Goal: Task Accomplishment & Management: Complete application form

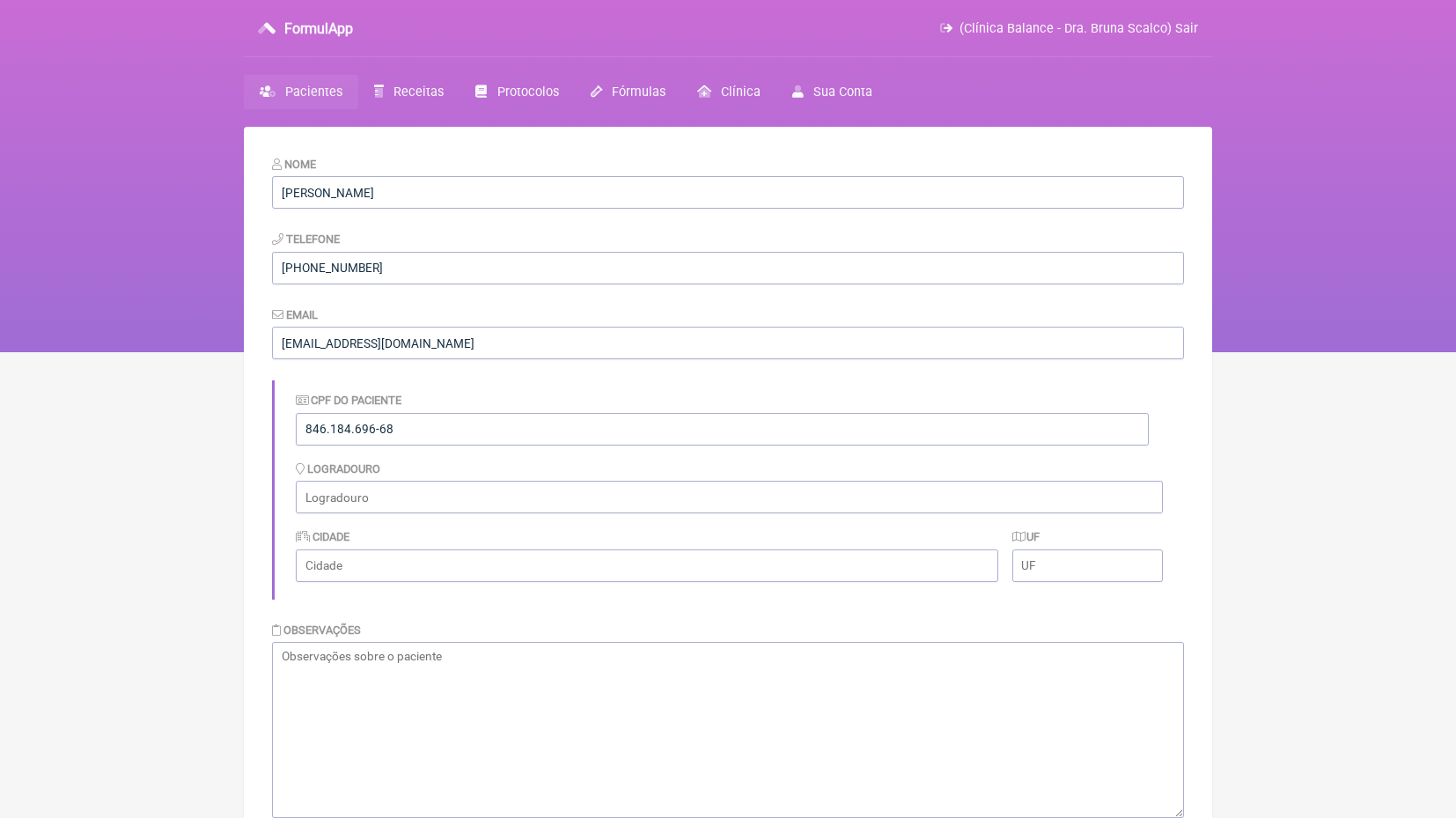
click at [313, 84] on span "Pacientes" at bounding box center [314, 92] width 58 height 15
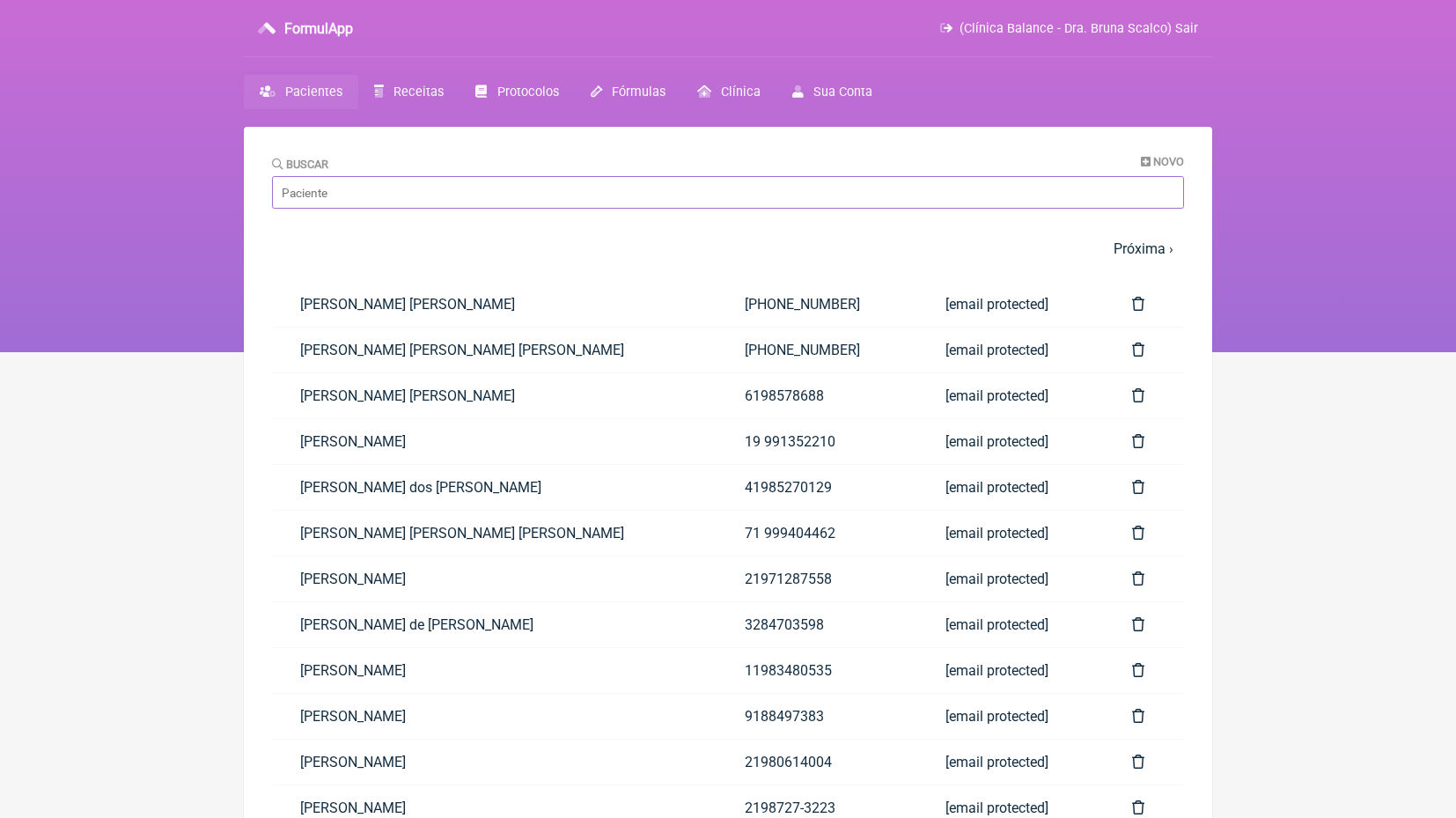
click at [344, 187] on input "Buscar" at bounding box center [728, 192] width 912 height 33
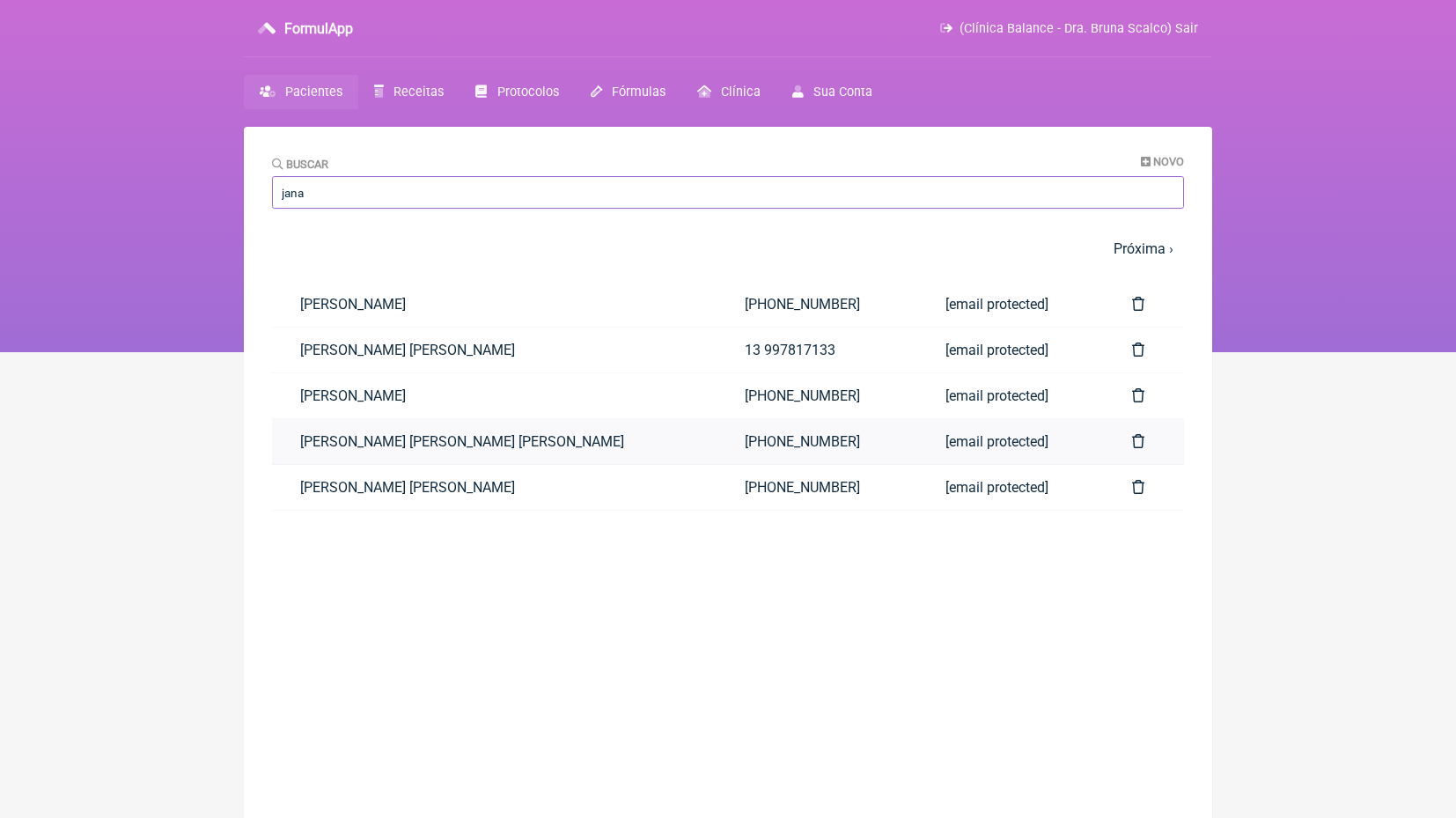
type input "jana"
click at [465, 434] on link "Janaina Aparecida de Andrade Bezerra" at bounding box center [493, 441] width 444 height 45
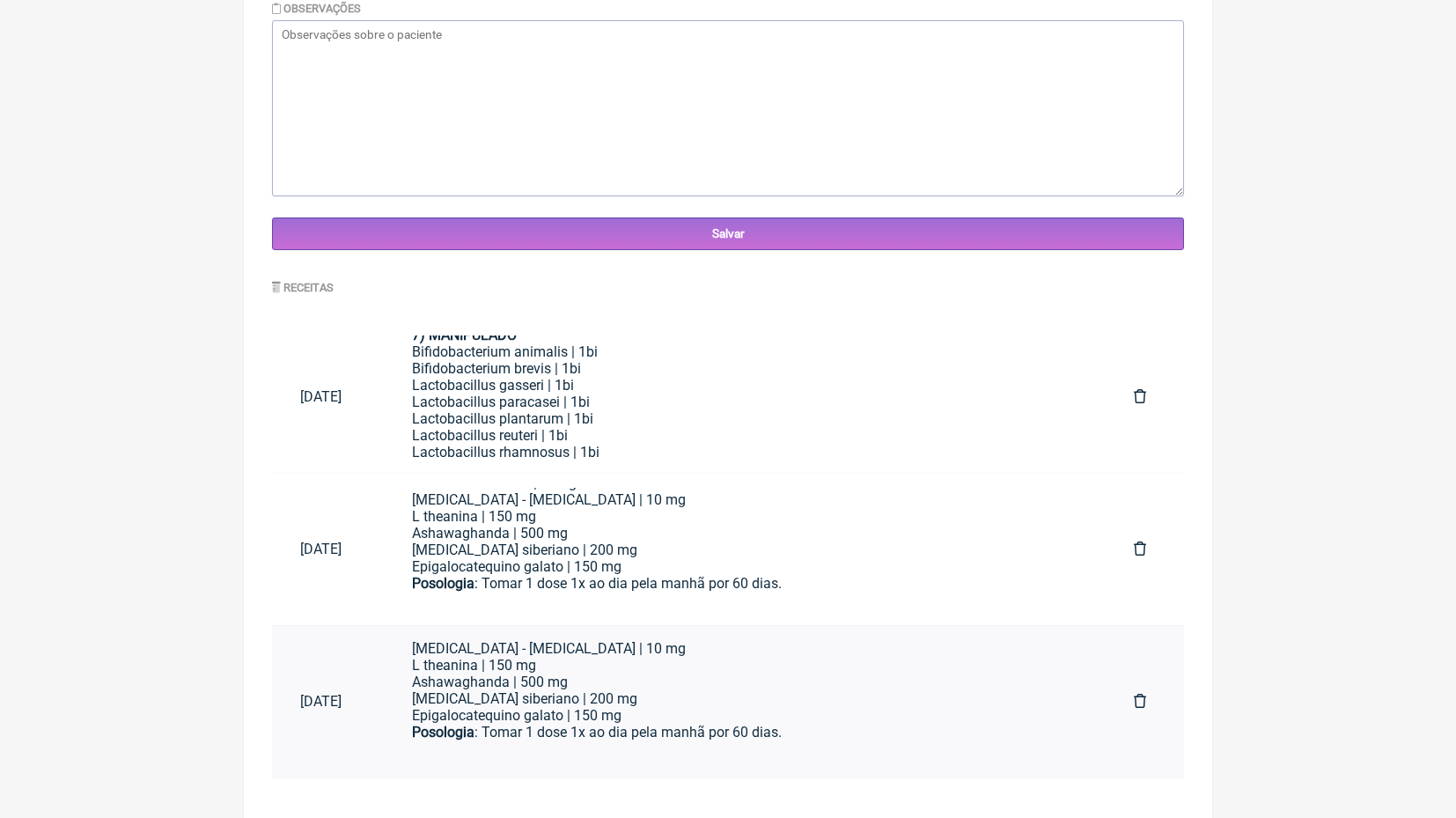
scroll to position [111, 0]
click at [620, 427] on div "Lactobacillus reuteri | 1bi" at bounding box center [744, 435] width 665 height 16
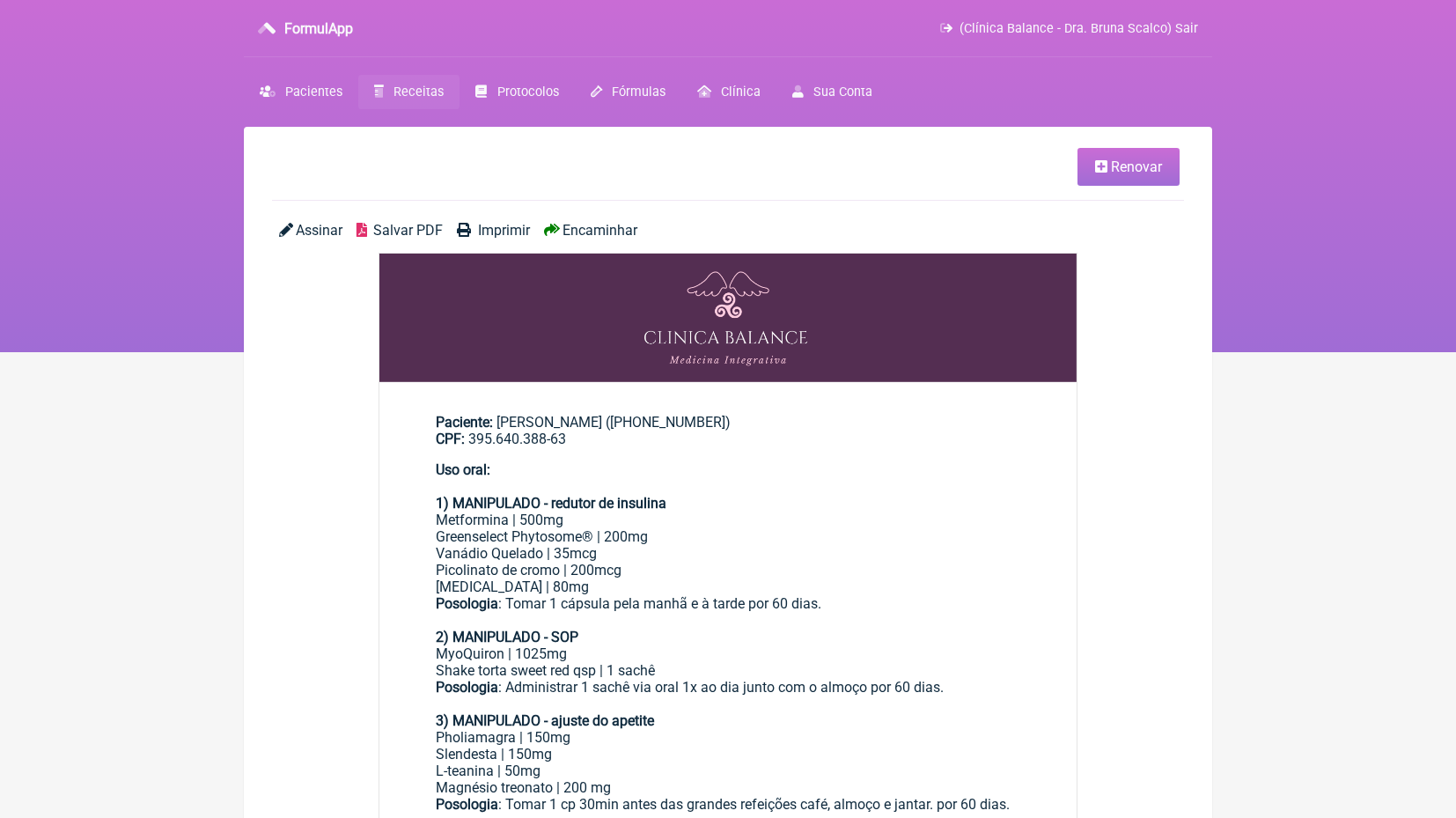
click at [1138, 169] on span "Renovar" at bounding box center [1135, 166] width 51 height 16
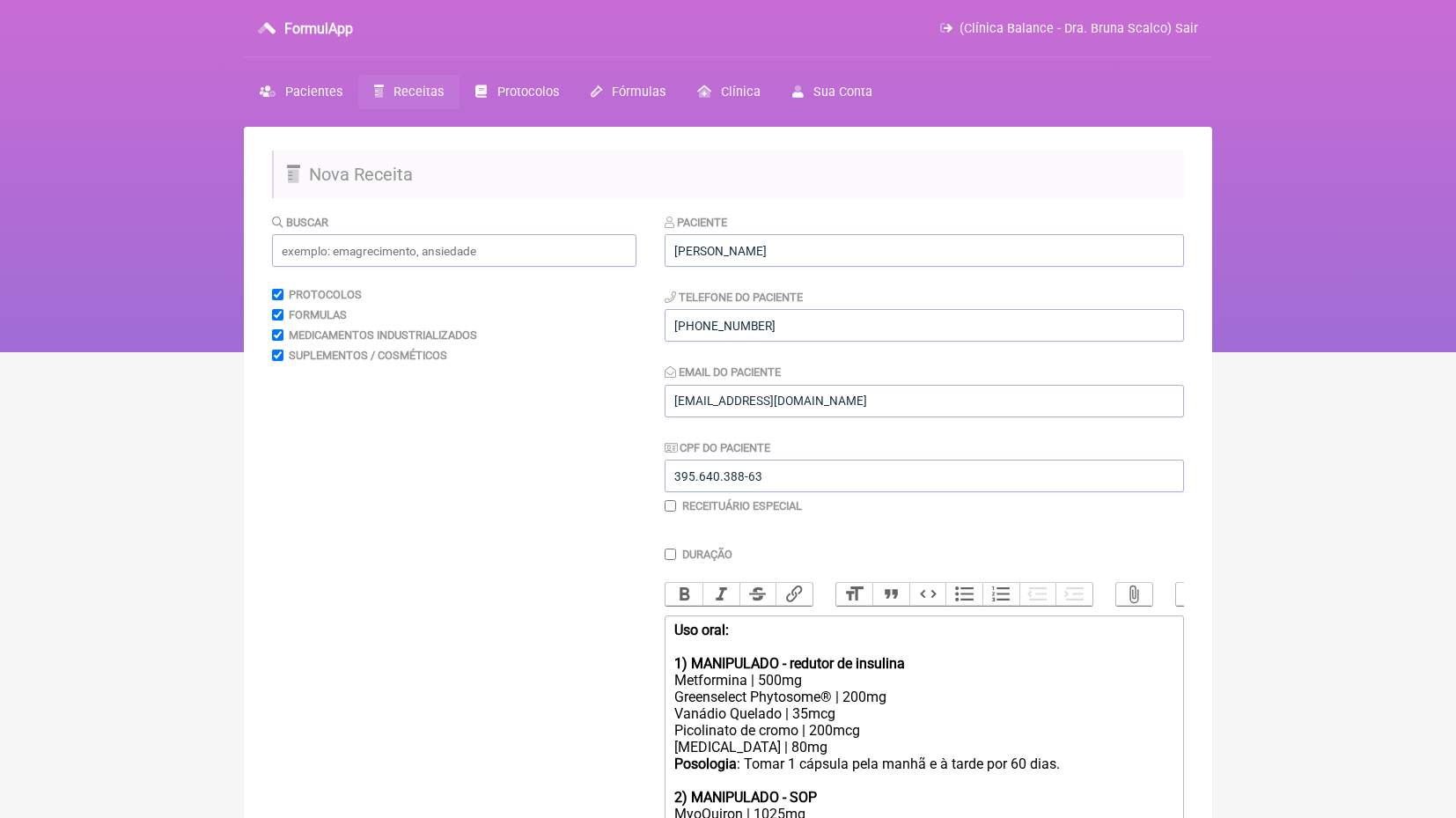
click at [765, 679] on div "Metformina | 500mg" at bounding box center [923, 680] width 500 height 16
type trix-editor "<div><strong>Uso oral:<br></strong><br><strong>1) MANIPULADO - redutor de insul…"
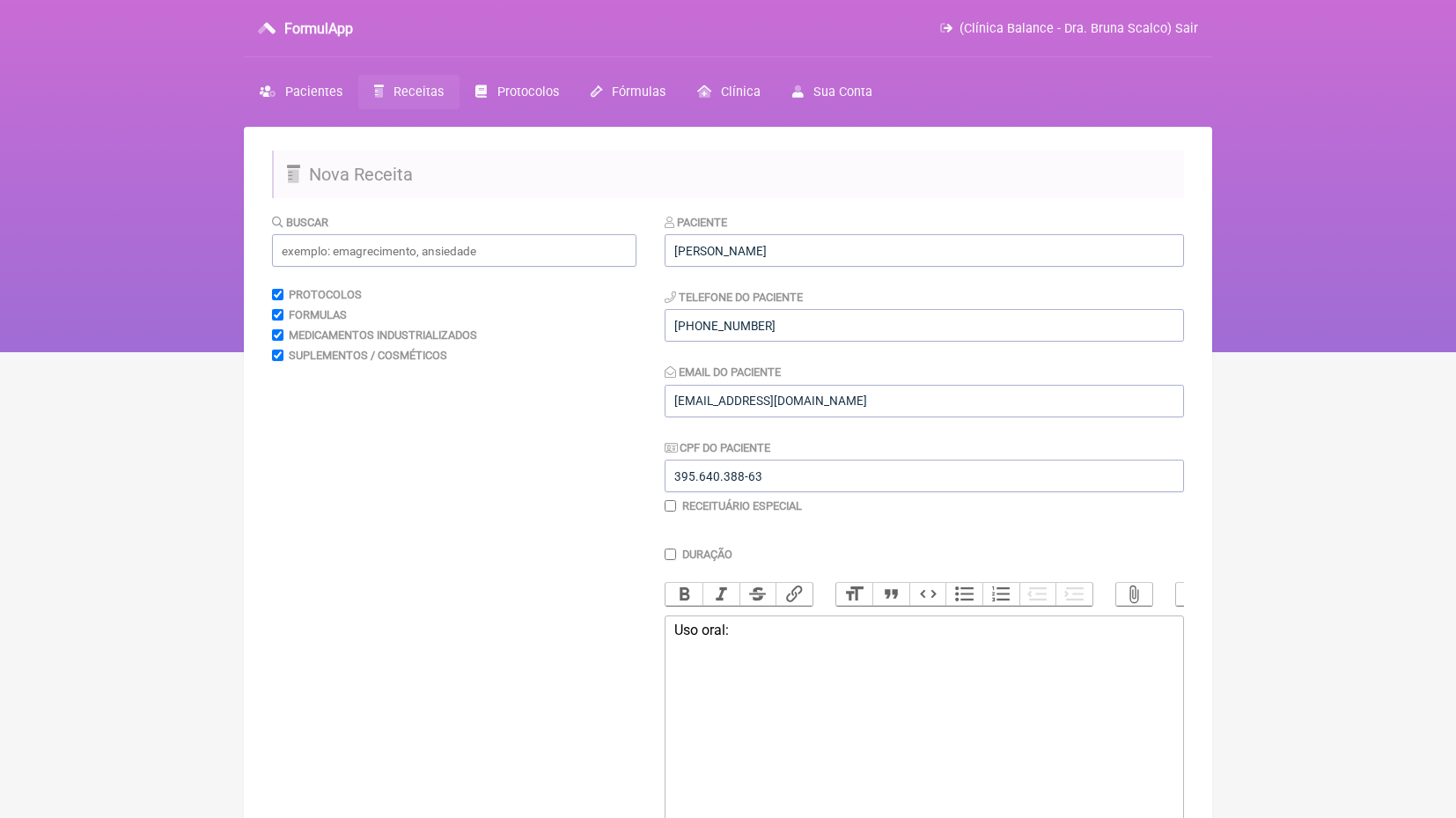
type trix-editor "<div>Uso oral:<br><br><br></div>"
click at [348, 262] on input "text" at bounding box center [454, 251] width 365 height 33
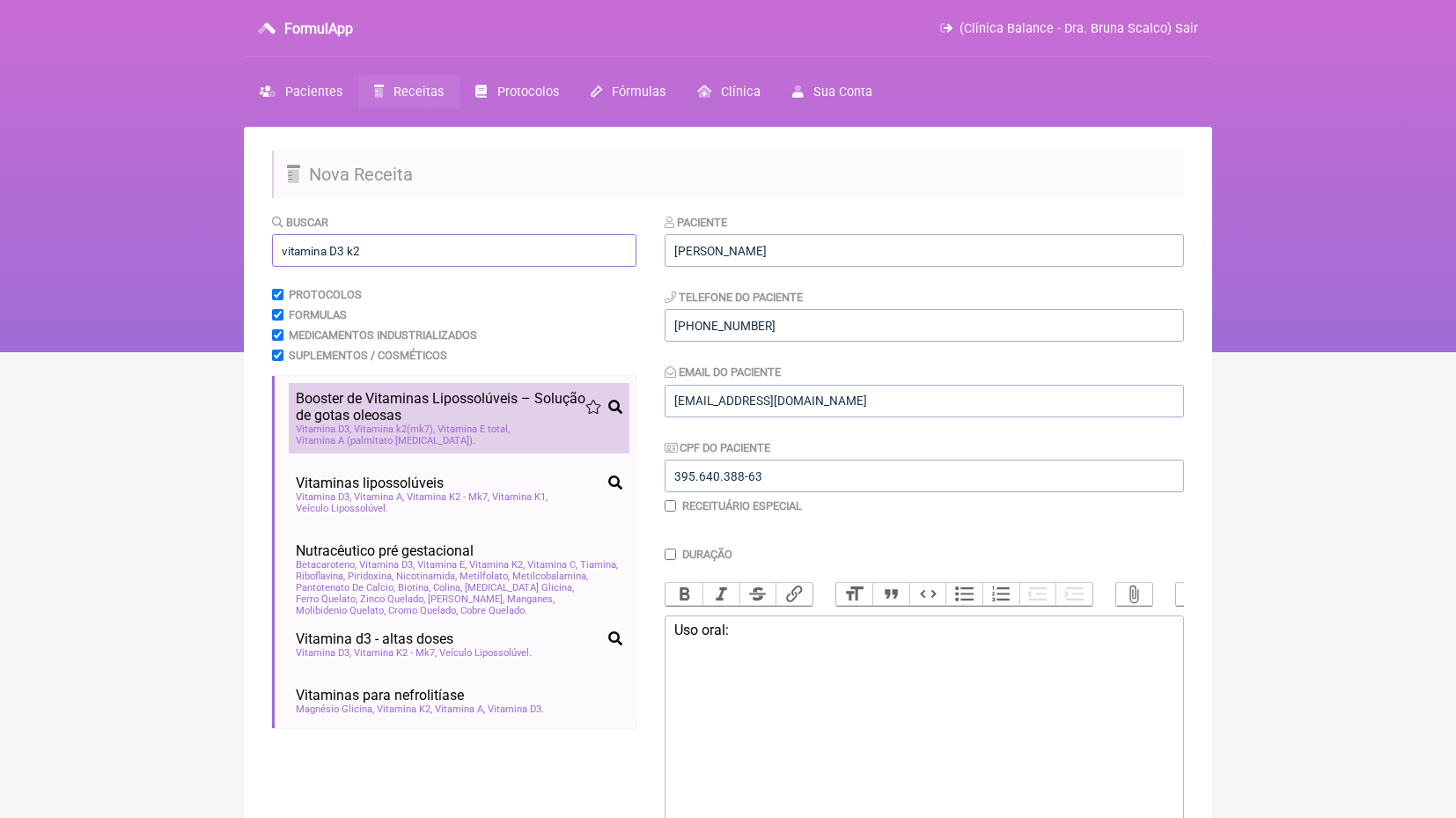
type input "vitamina D3 k2"
click at [408, 423] on span "Vitamina k2(mk7)" at bounding box center [394, 429] width 81 height 12
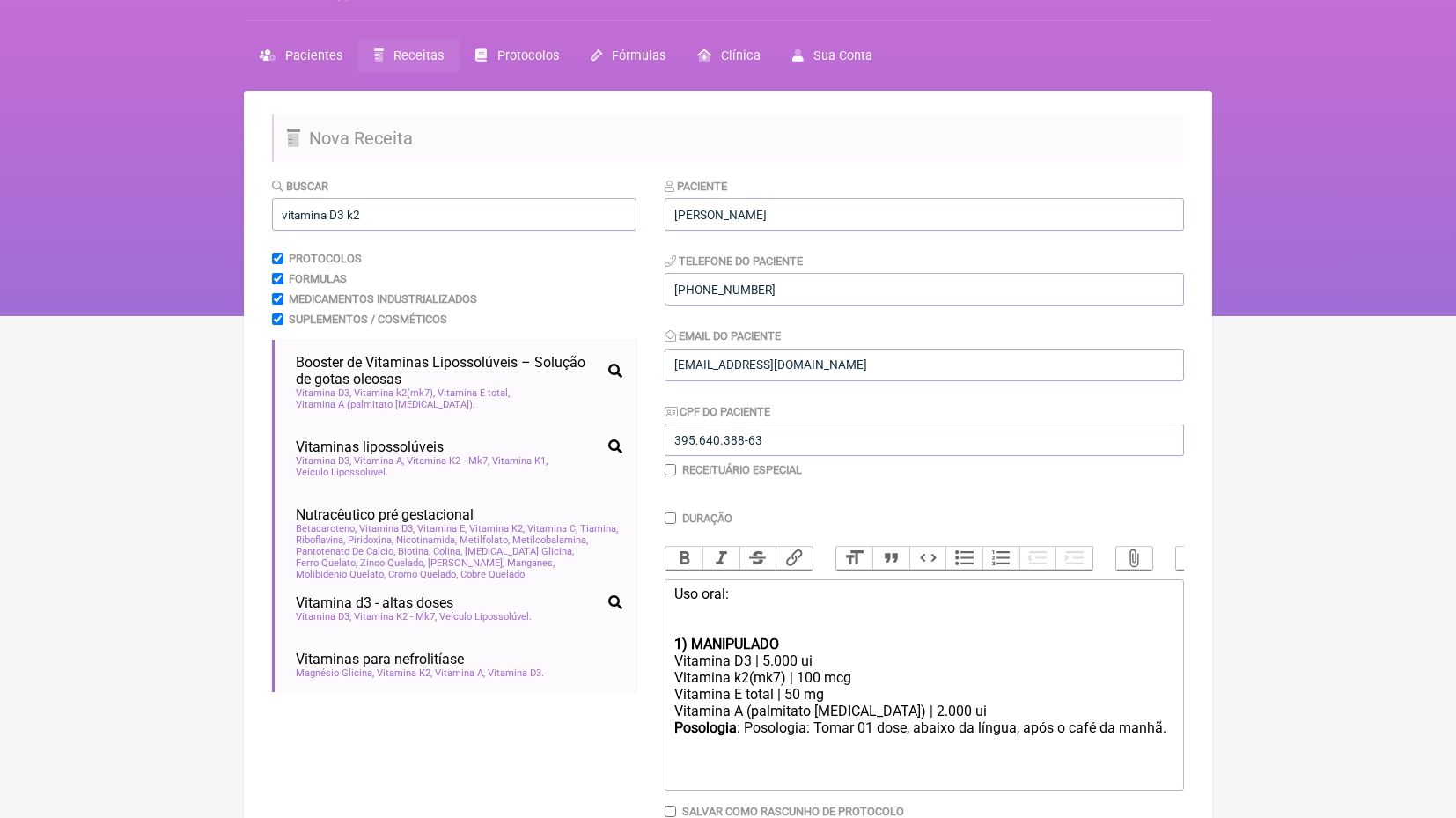
scroll to position [37, 0]
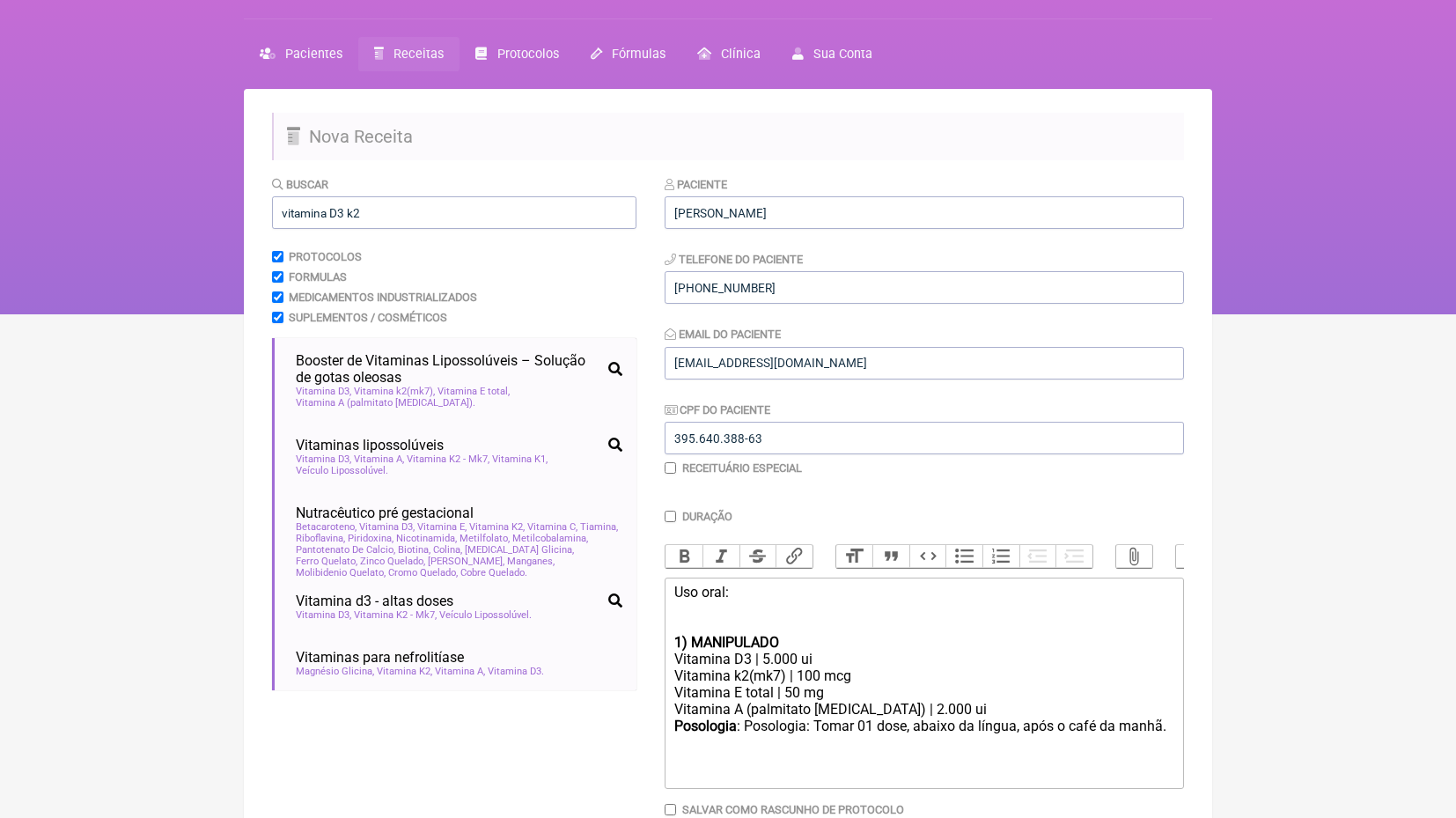
click at [785, 614] on div "Uso oral:" at bounding box center [923, 609] width 500 height 50
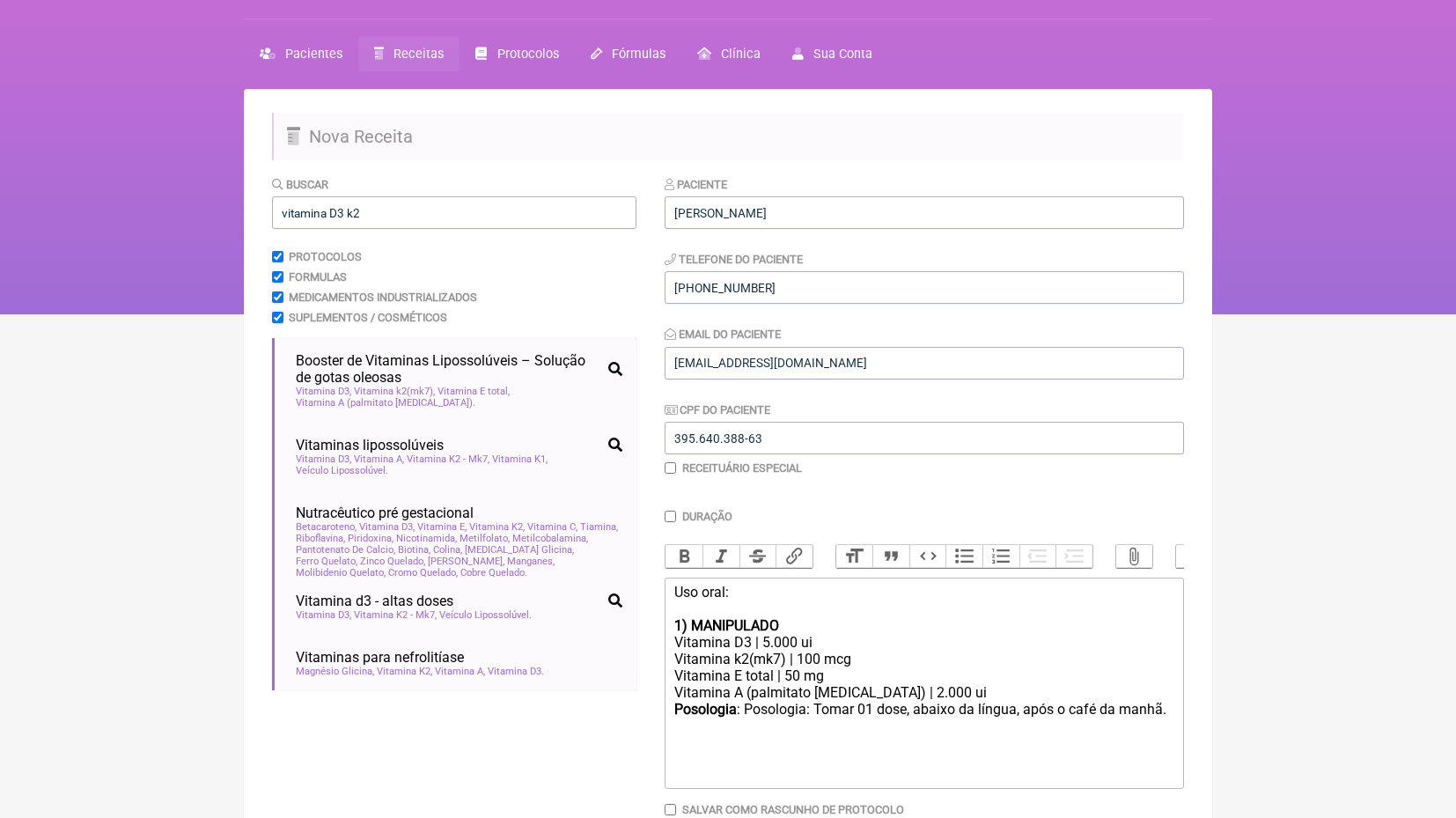
click at [768, 640] on div "Vitamina D3 | 5.000 ui" at bounding box center [923, 641] width 500 height 16
click at [793, 667] on div "Vitamina E total | 50 mg" at bounding box center [923, 675] width 500 height 16
click at [876, 685] on div "Vitamina A (palmitato retinol) | 2.000 ui" at bounding box center [923, 691] width 500 height 16
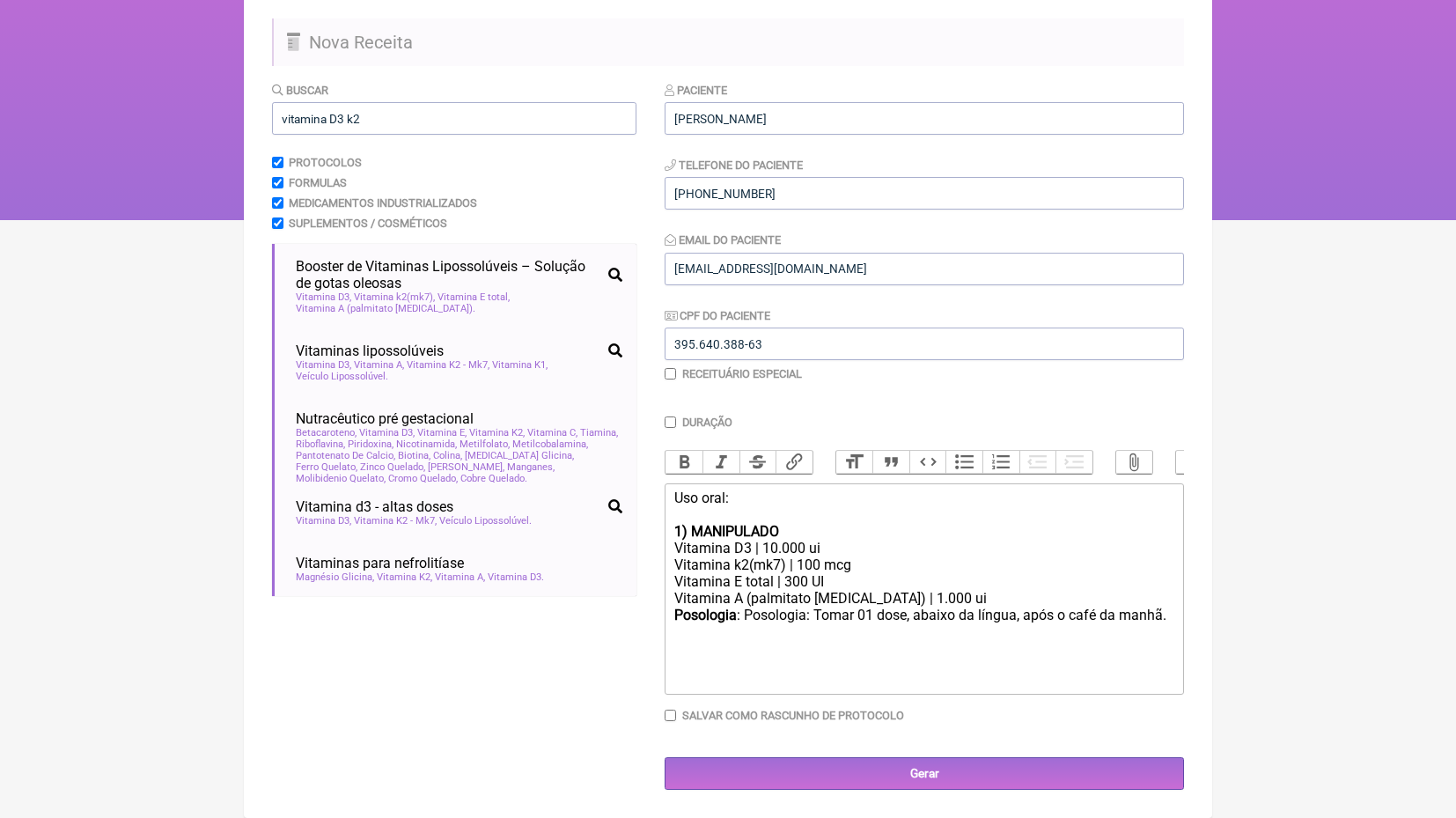
scroll to position [131, 0]
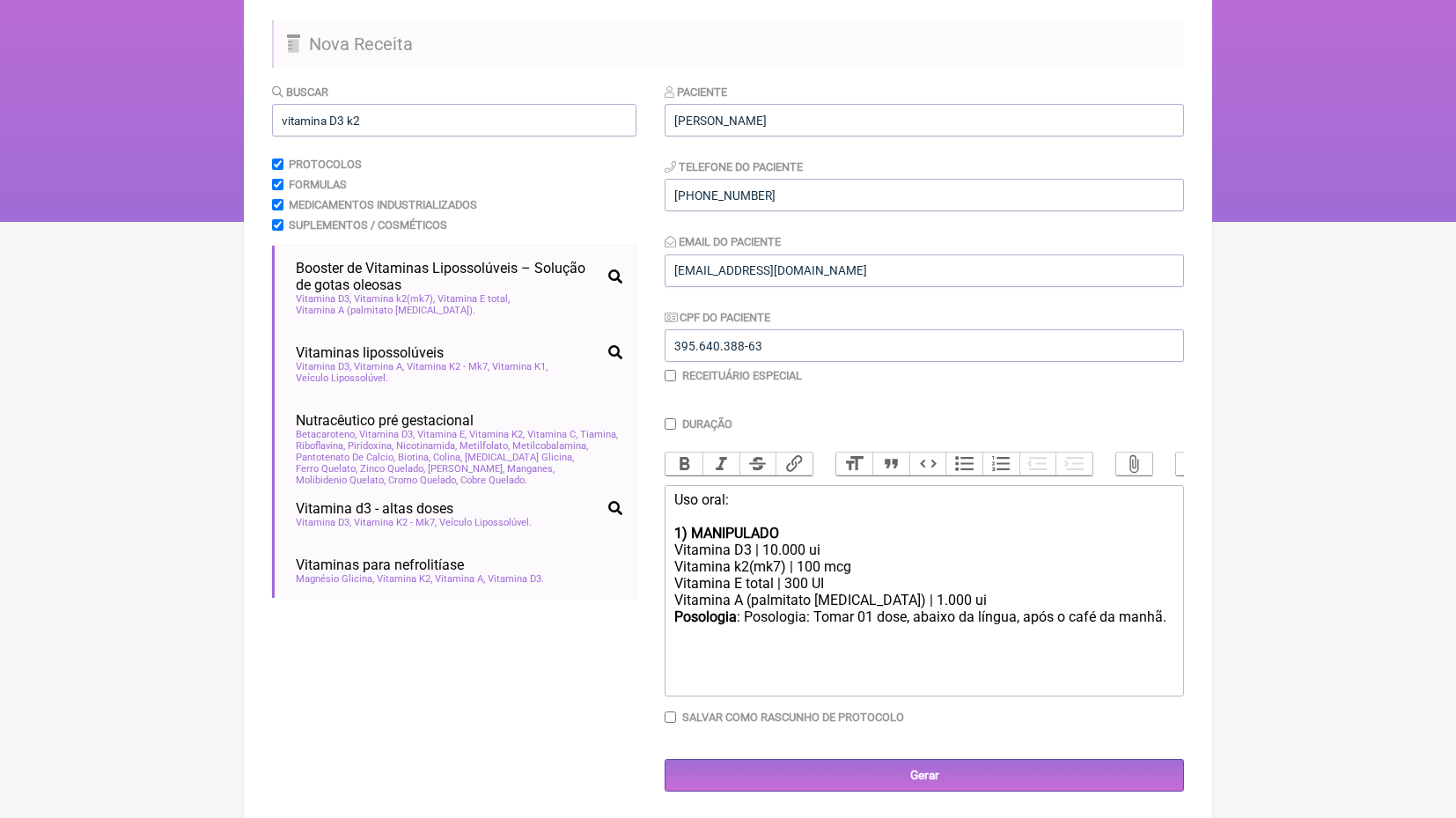
click at [980, 592] on div "Vitamina A (palmitato retinol) | 1.000 ui" at bounding box center [923, 599] width 500 height 16
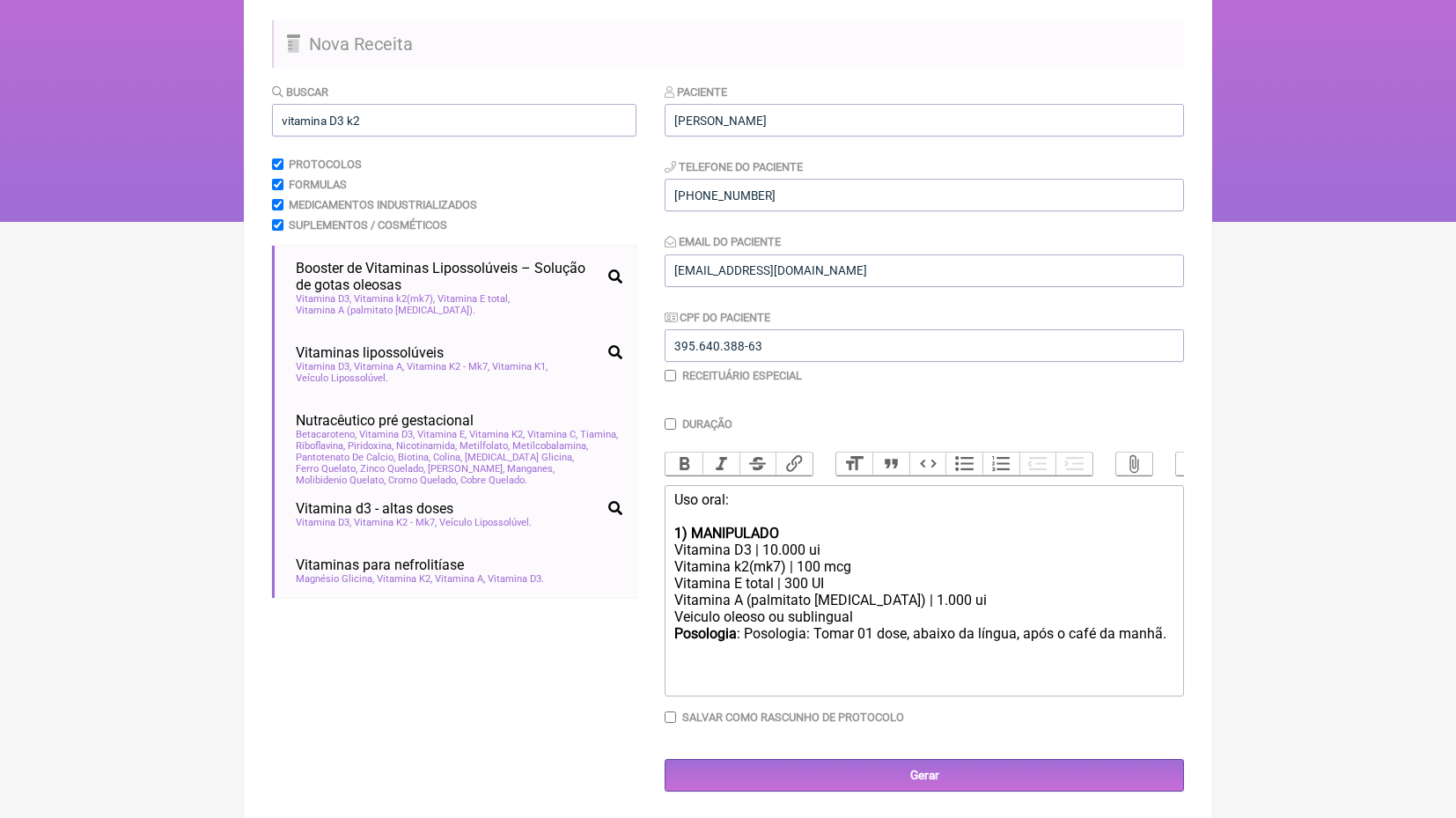
click at [1016, 625] on div "Posologia : Posologia: Tomar 01 dose, abaixo da língua, após o café da manhã. ㅤ" at bounding box center [923, 642] width 500 height 36
drag, startPoint x: 869, startPoint y: 607, endPoint x: 778, endPoint y: 607, distance: 91.0
click at [782, 607] on div "Vitamina A (palmitato retinol) | 1.000 ui Veiculo oleoso ou sublingual" at bounding box center [923, 608] width 500 height 34
drag, startPoint x: 1027, startPoint y: 626, endPoint x: 897, endPoint y: 627, distance: 130.0
click at [896, 626] on div "Posologia : Posologia: Tomar 01 dose, abaixo da língua, após o café da manhã. ㅤ" at bounding box center [923, 642] width 500 height 36
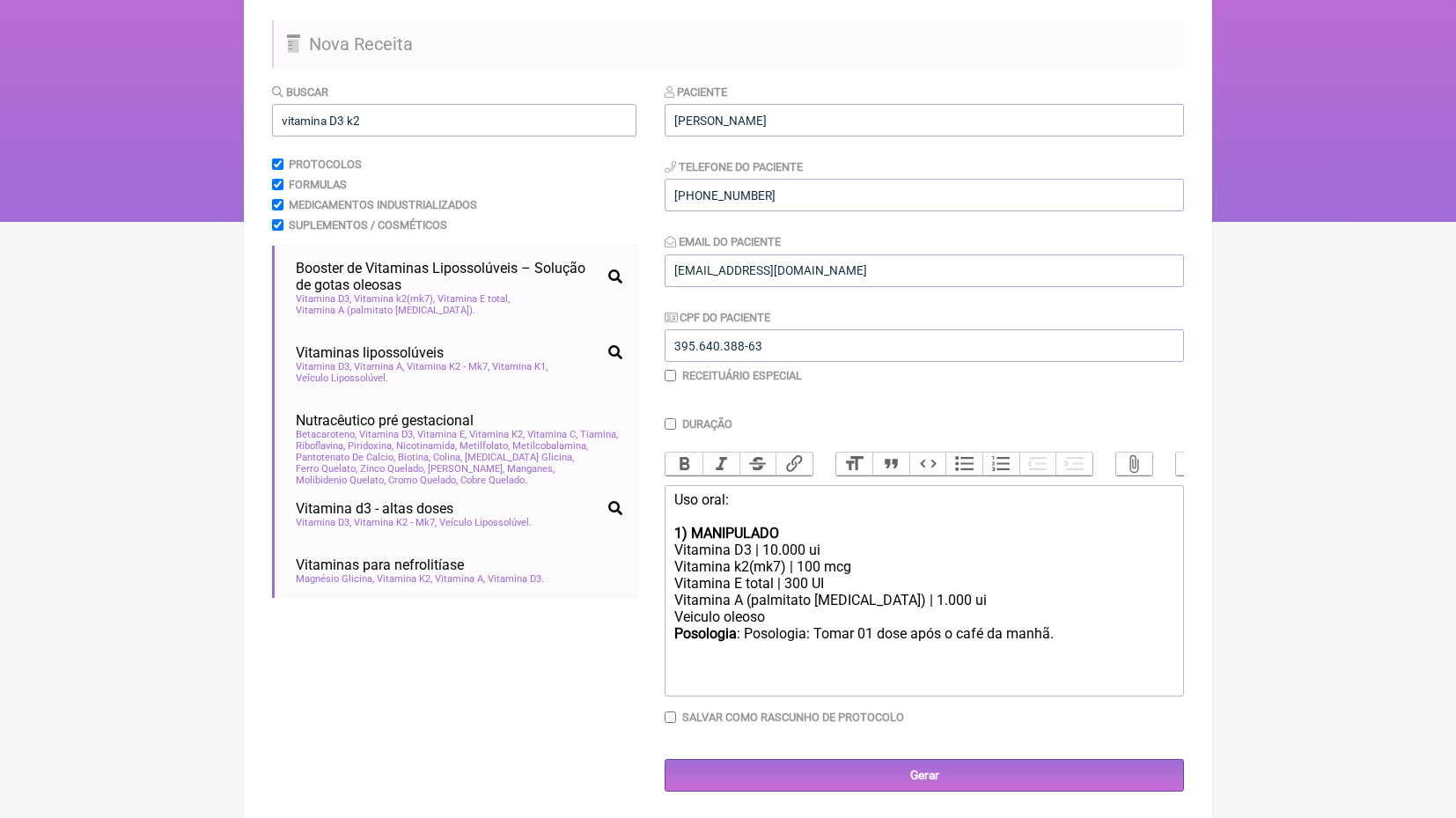
click at [1056, 625] on div "Posologia : Posologia: Tomar 01 dose após o café da manhã. ㅤ" at bounding box center [923, 642] width 500 height 36
type trix-editor "<div>Uso oral:<br><br></div><div><strong>1) MANIPULADO</strong></div><div>Vitam…"
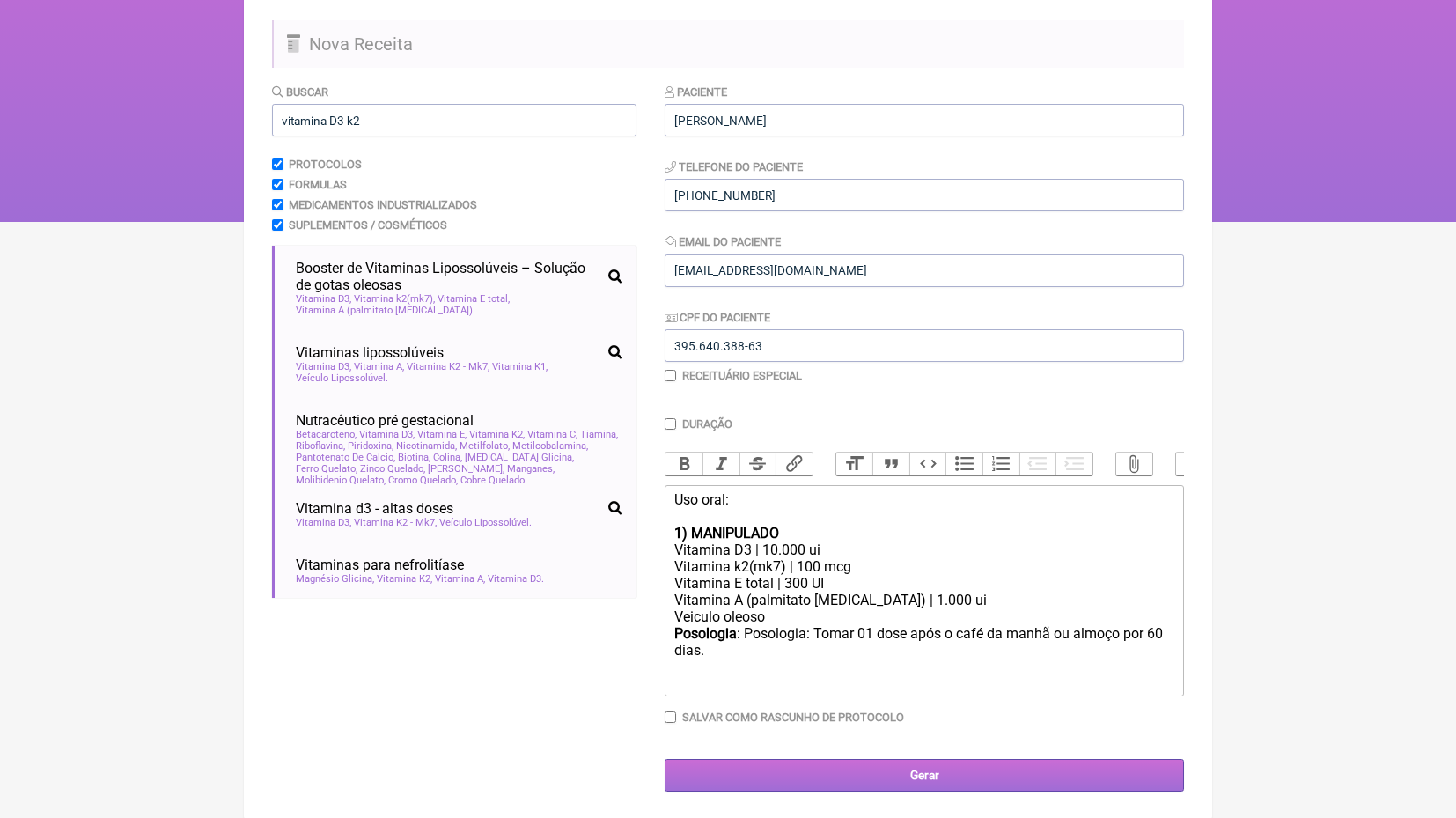
click at [1027, 761] on input "Gerar" at bounding box center [923, 775] width 519 height 33
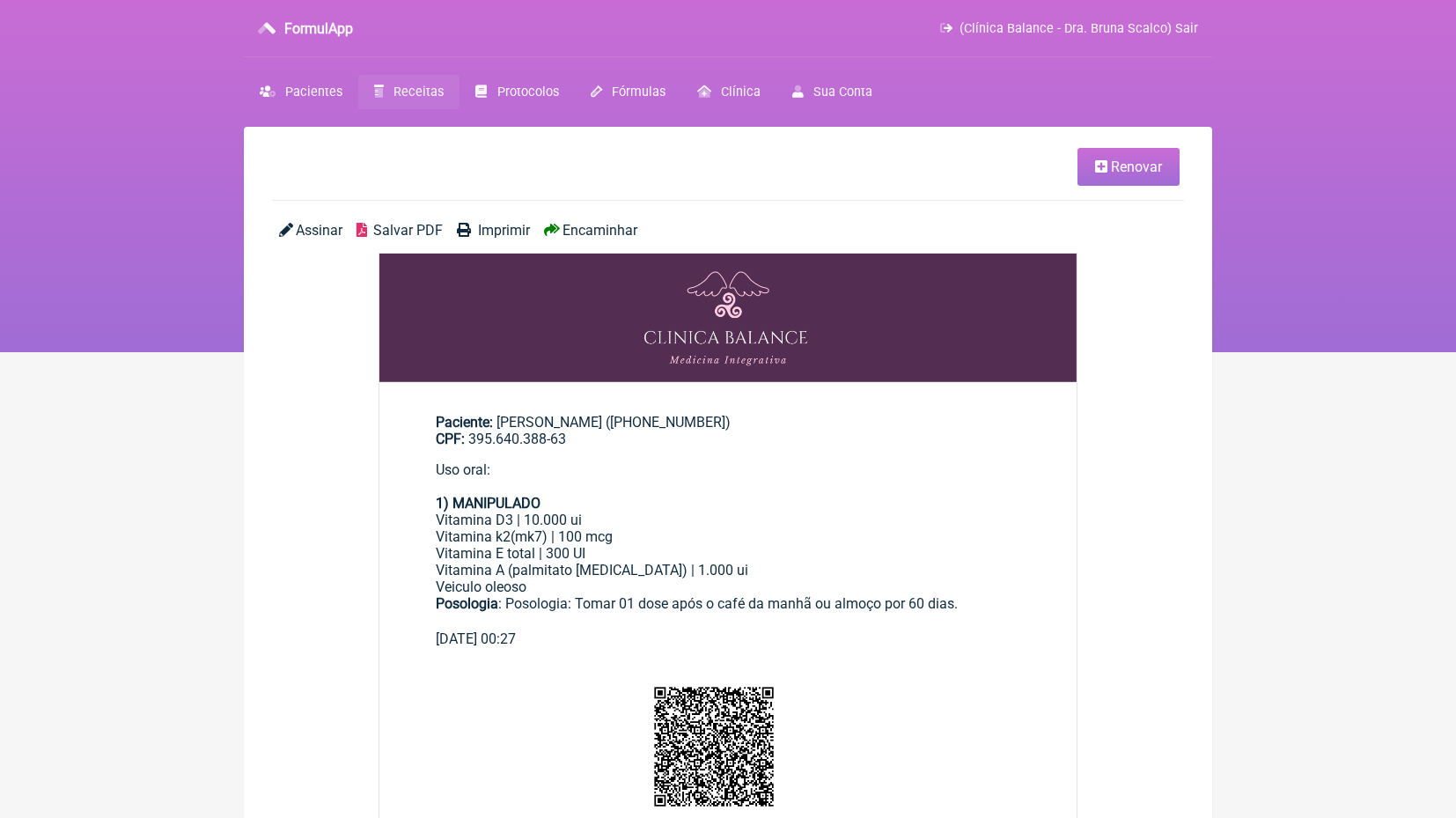
click at [615, 225] on span "Encaminhar" at bounding box center [600, 229] width 75 height 16
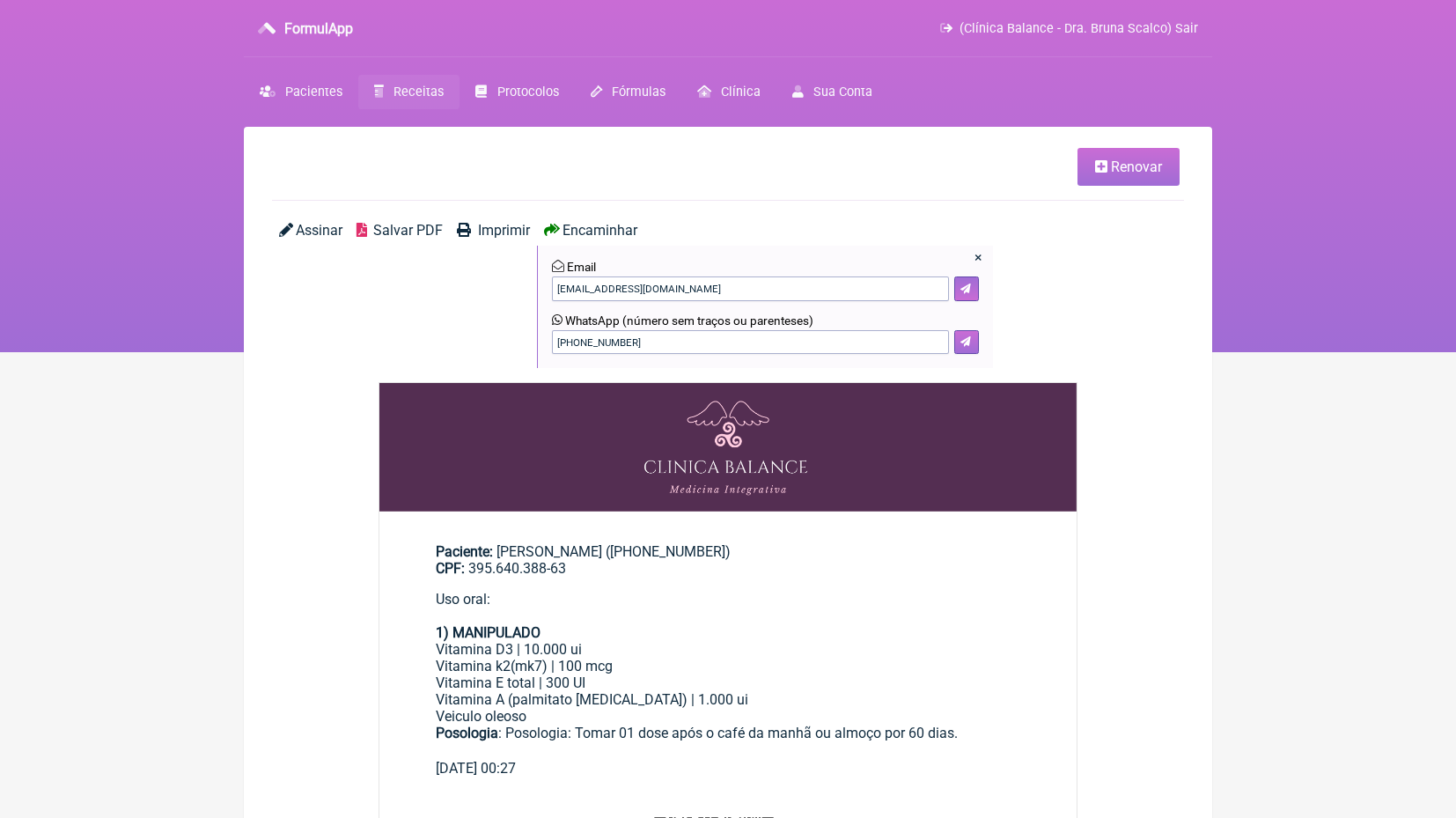
click at [960, 340] on icon at bounding box center [965, 341] width 11 height 11
click at [310, 88] on span "Pacientes" at bounding box center [314, 92] width 58 height 15
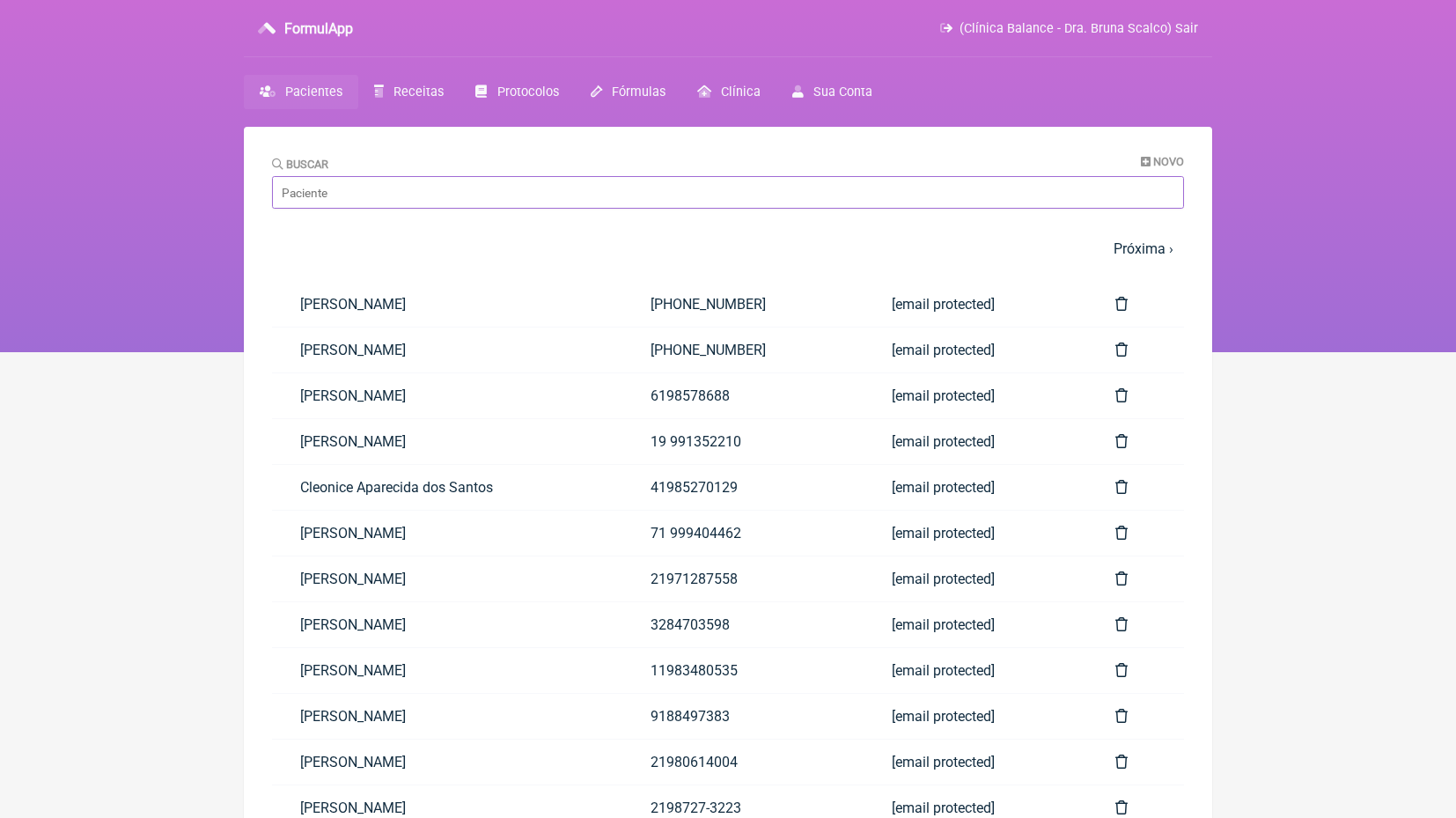
click at [553, 204] on input "Buscar" at bounding box center [728, 192] width 912 height 33
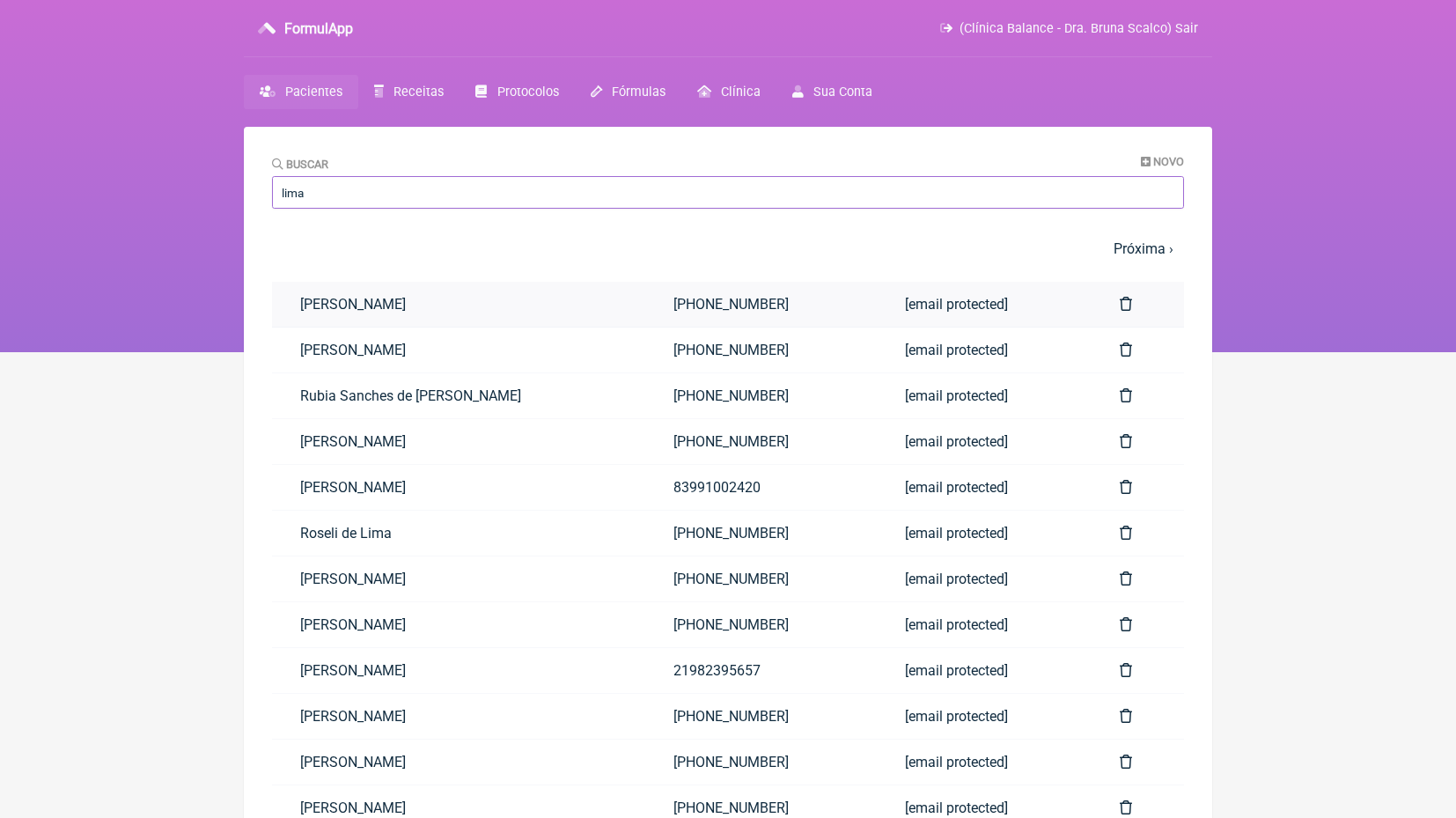
type input "lima"
click at [552, 303] on link "Maria Vitória Lima Santos Souza" at bounding box center [458, 303] width 373 height 45
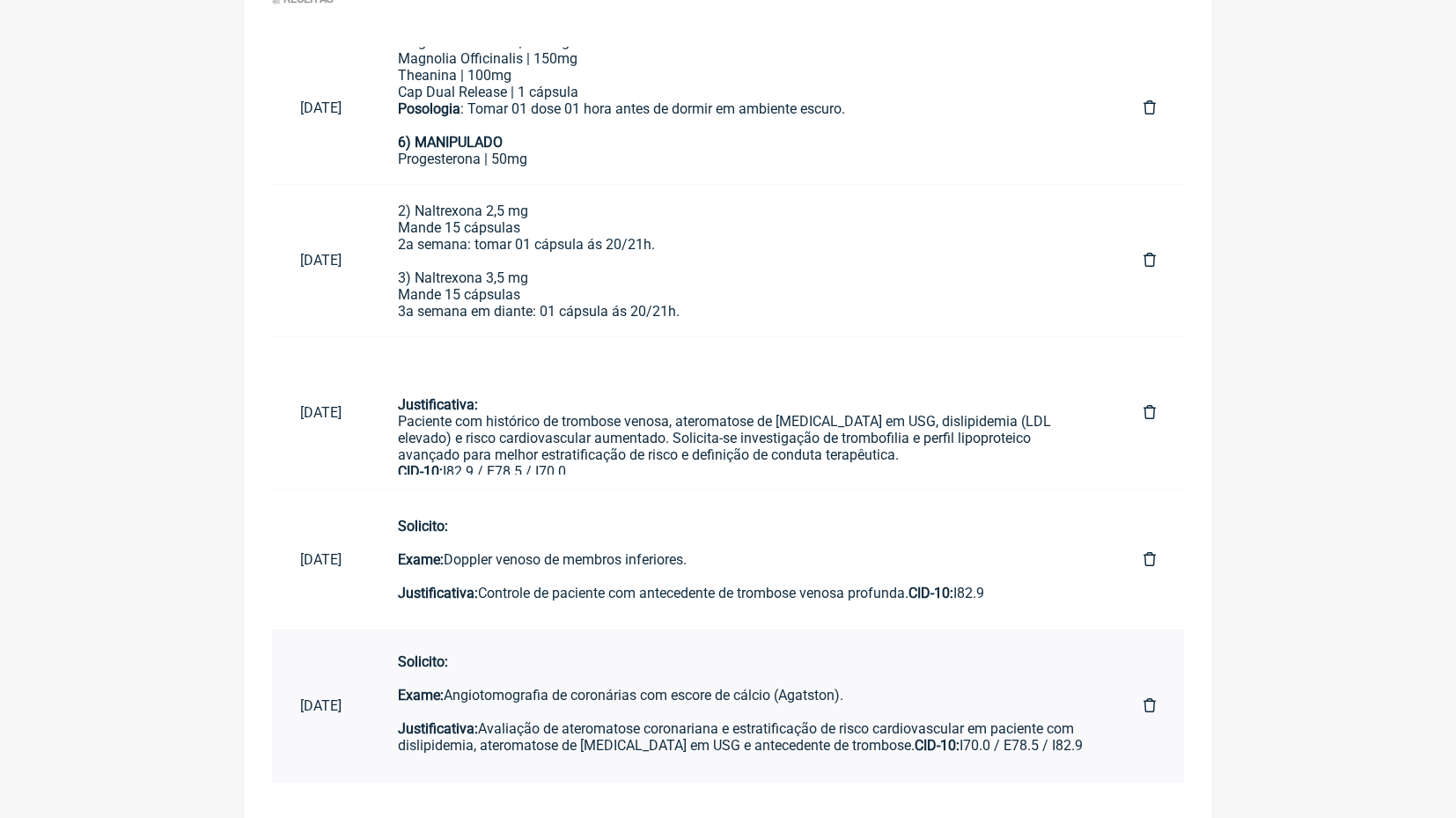
scroll to position [16, 0]
click at [851, 568] on div "Solicito: Exame: Doppler venoso de membros inferiores. Justificativa: Controle …" at bounding box center [742, 559] width 689 height 84
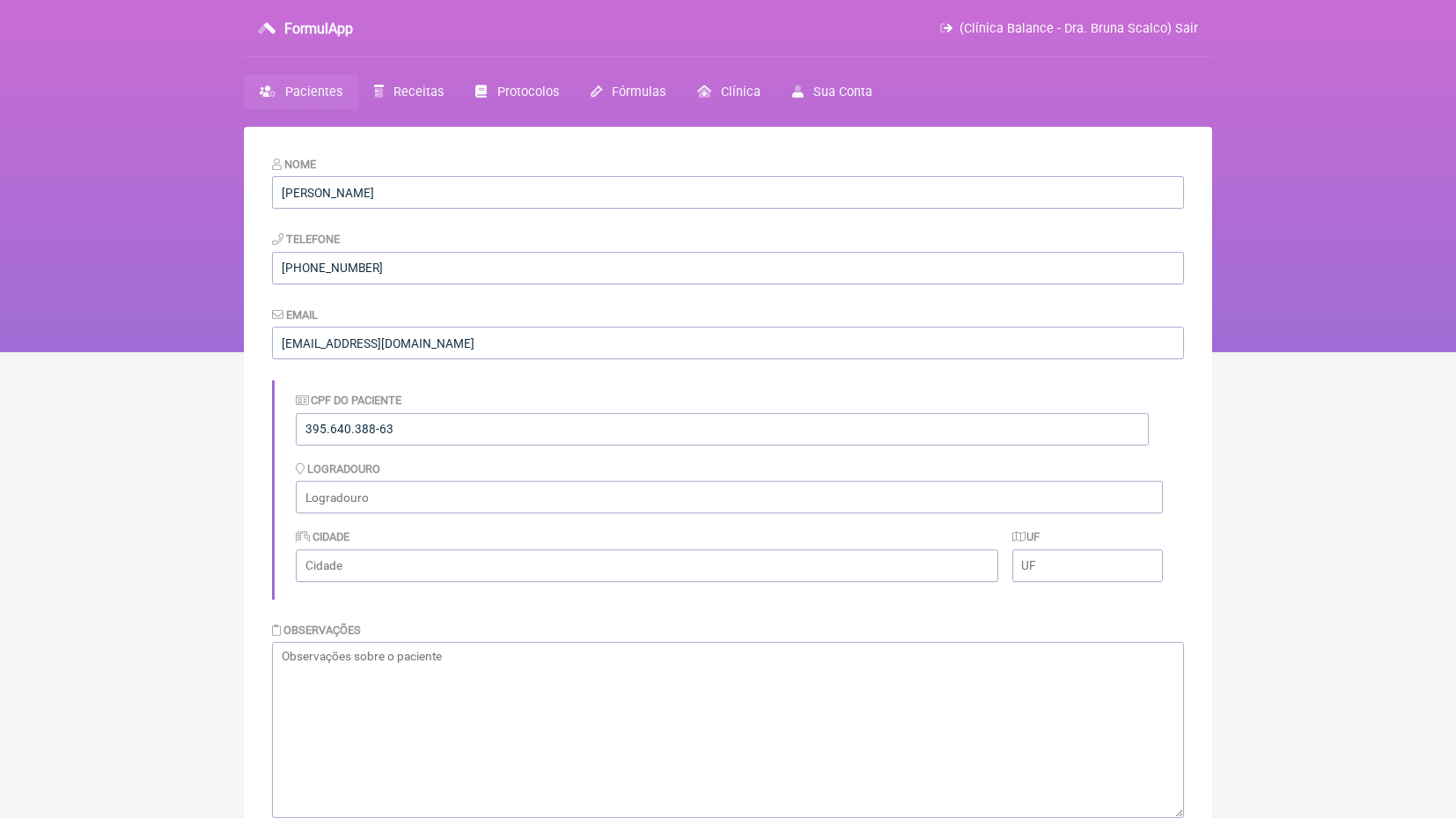
click at [334, 91] on span "Pacientes" at bounding box center [314, 92] width 58 height 15
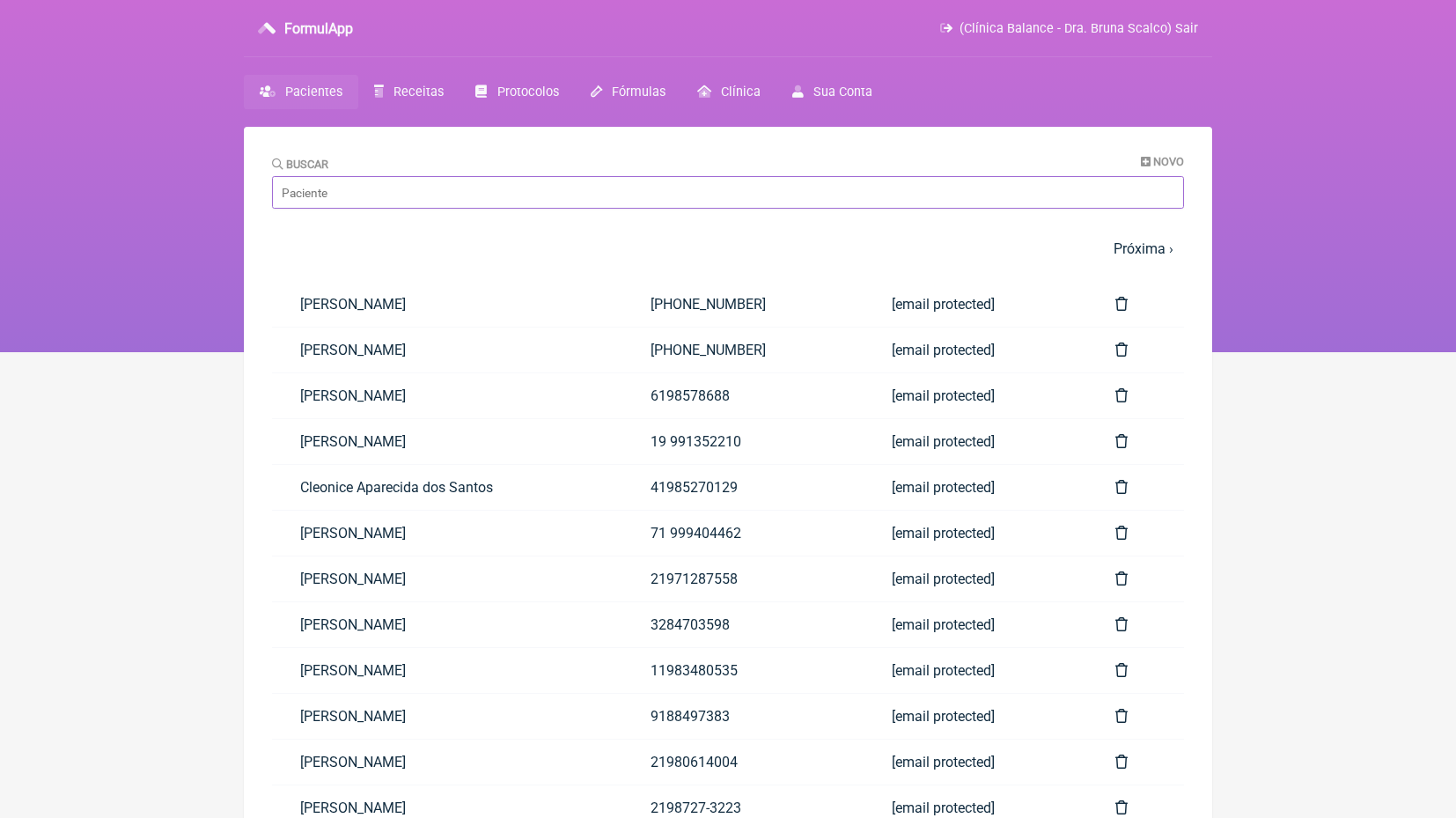
click at [436, 189] on input "Buscar" at bounding box center [728, 192] width 912 height 33
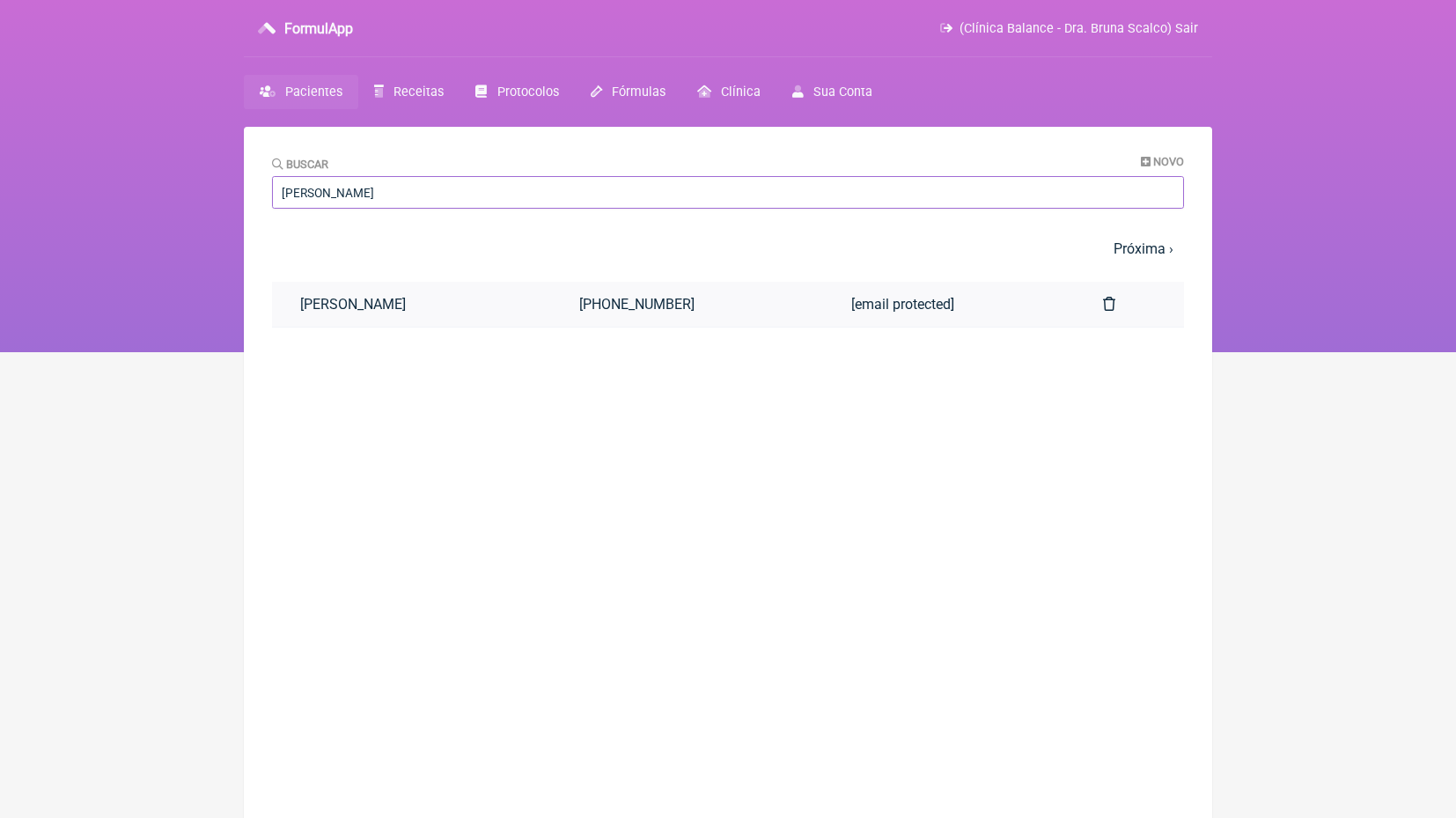
type input "maria vitoria"
click at [422, 292] on link "Maria Vitória Lima Santos Souza" at bounding box center [411, 303] width 279 height 45
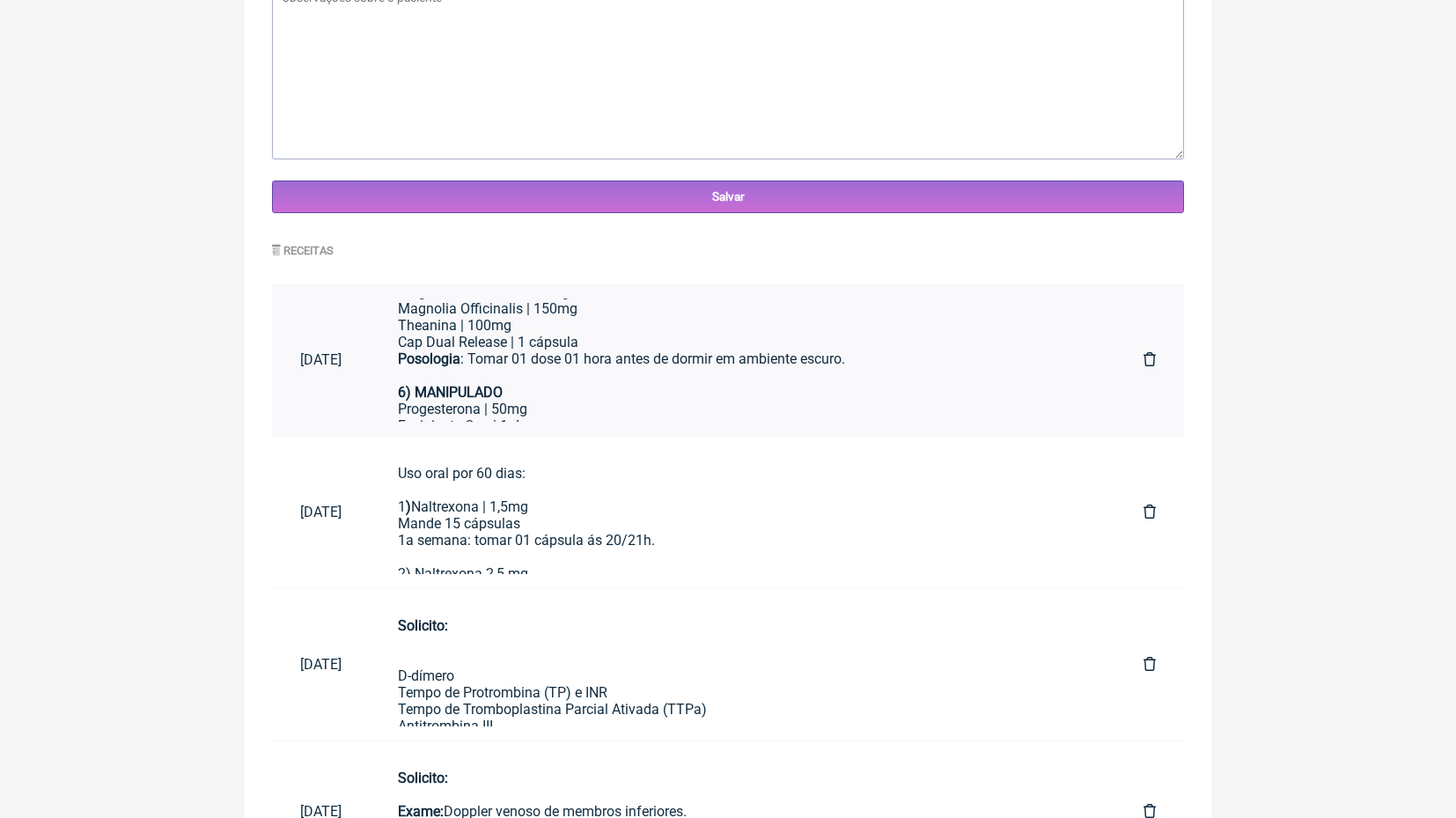
scroll to position [650, 0]
click at [523, 402] on div "Progesterona | 50mg" at bounding box center [742, 410] width 689 height 16
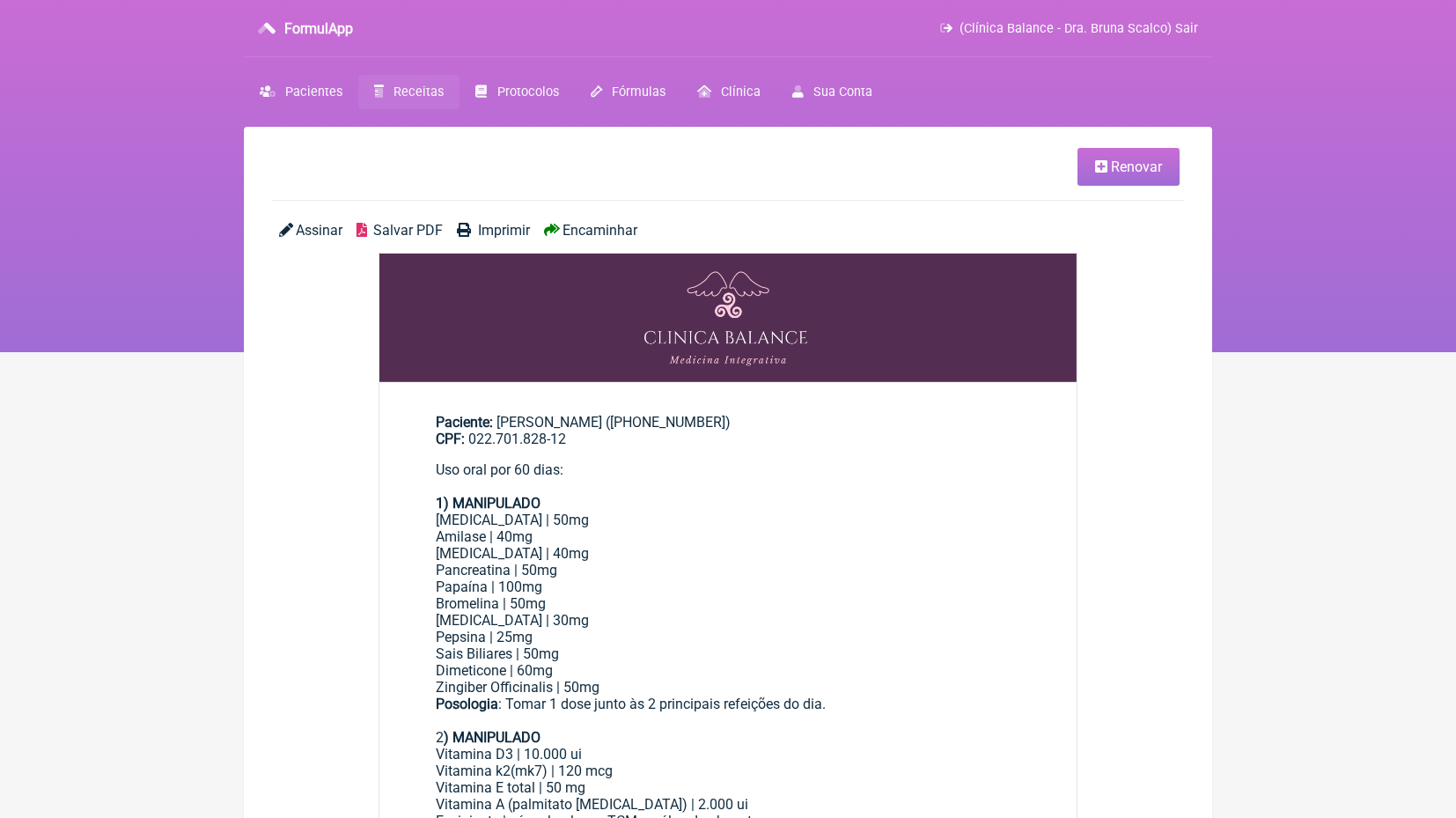
click at [1145, 171] on span "Renovar" at bounding box center [1135, 166] width 51 height 16
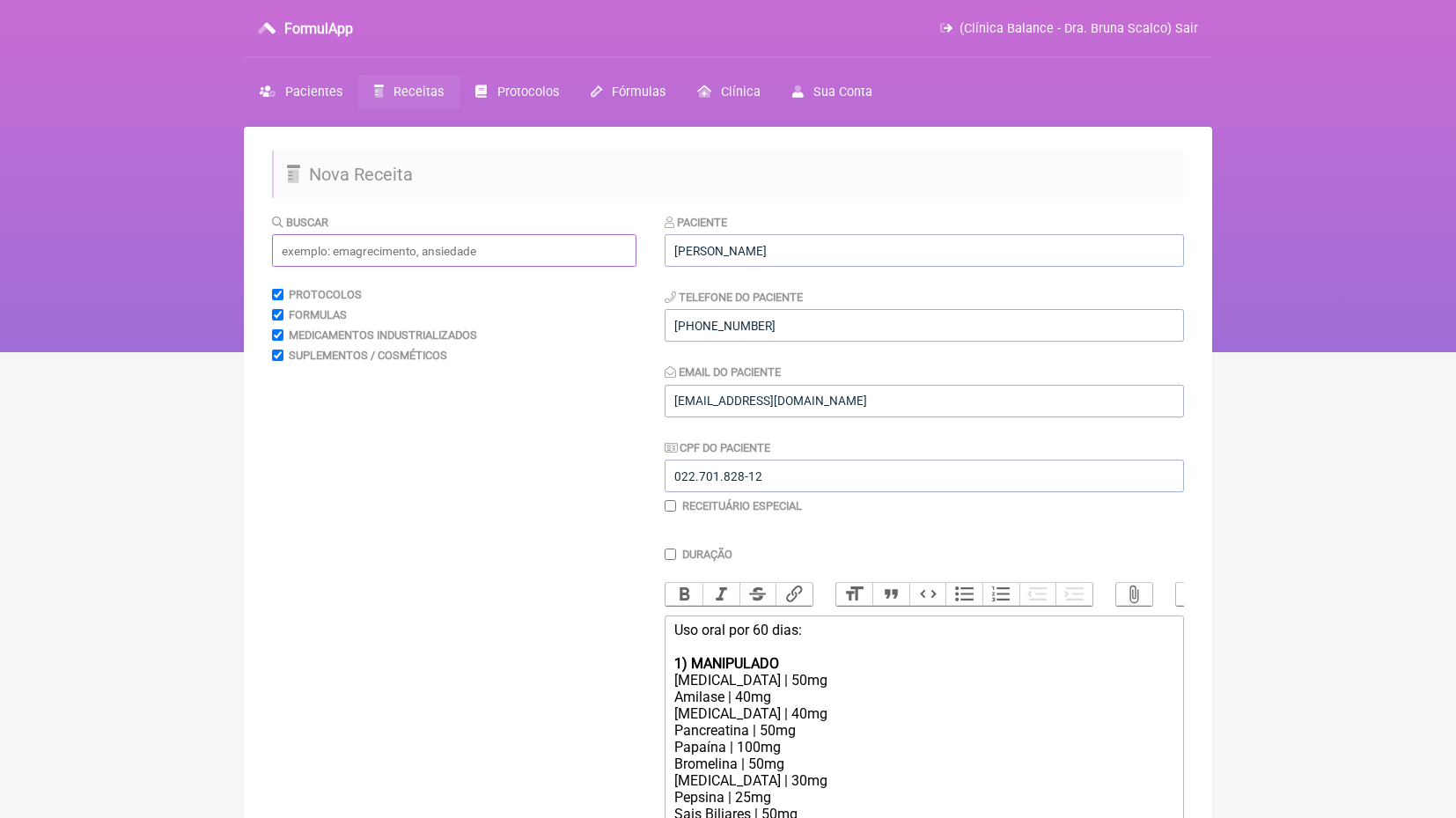
click at [421, 250] on input "text" at bounding box center [454, 251] width 365 height 33
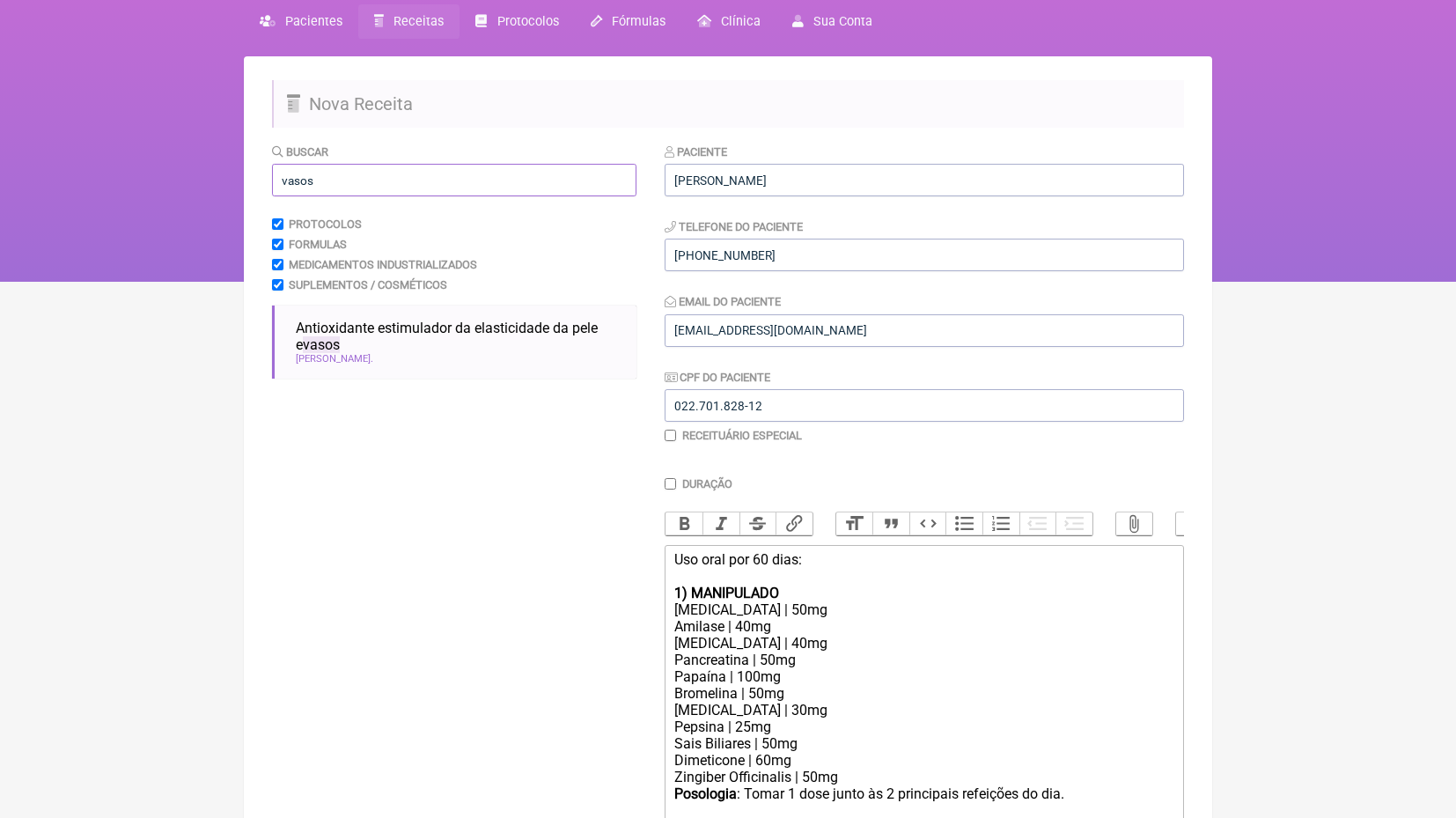
scroll to position [96, 0]
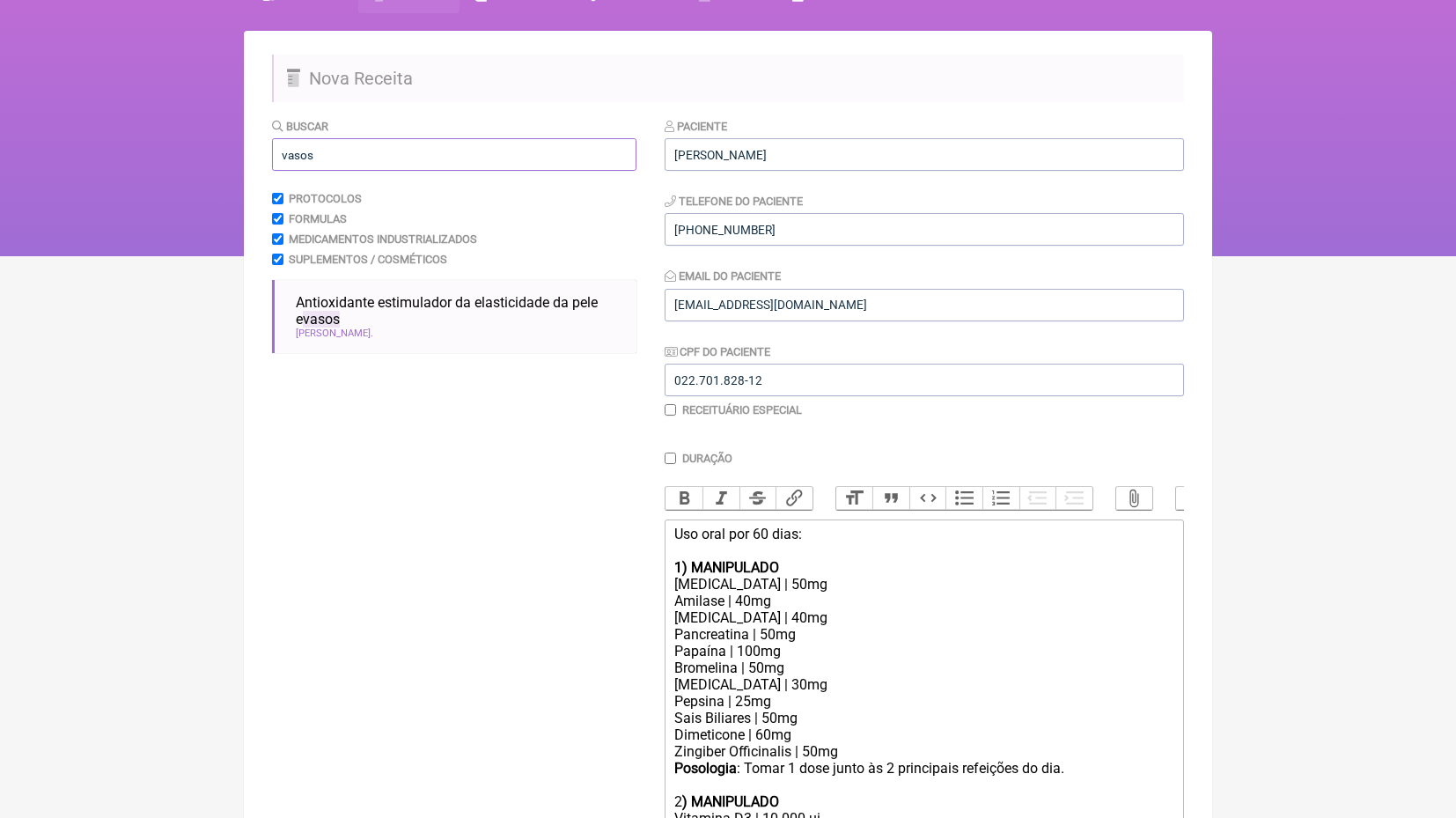
click at [433, 164] on input "vasos" at bounding box center [454, 155] width 365 height 33
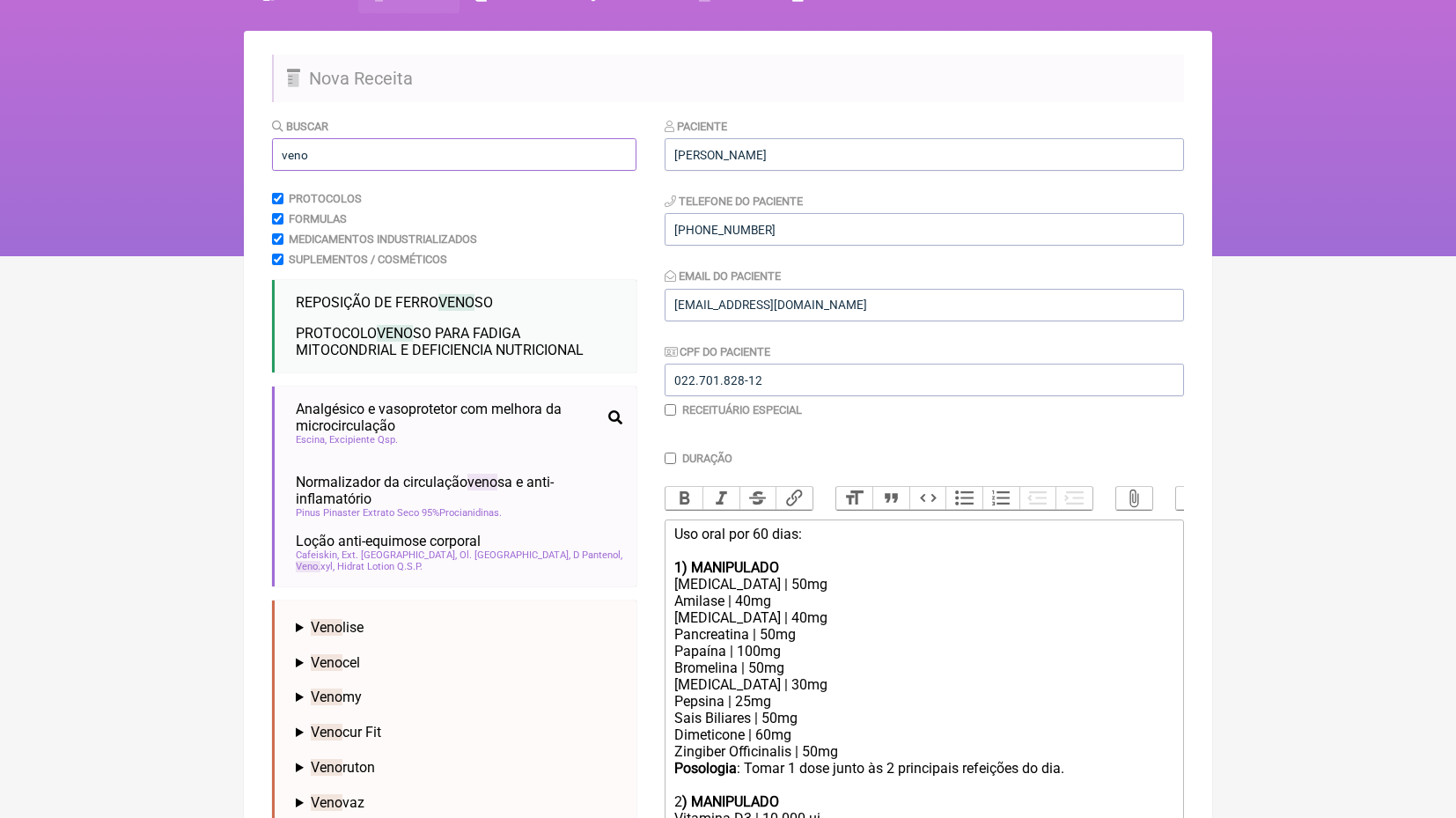
scroll to position [255, 0]
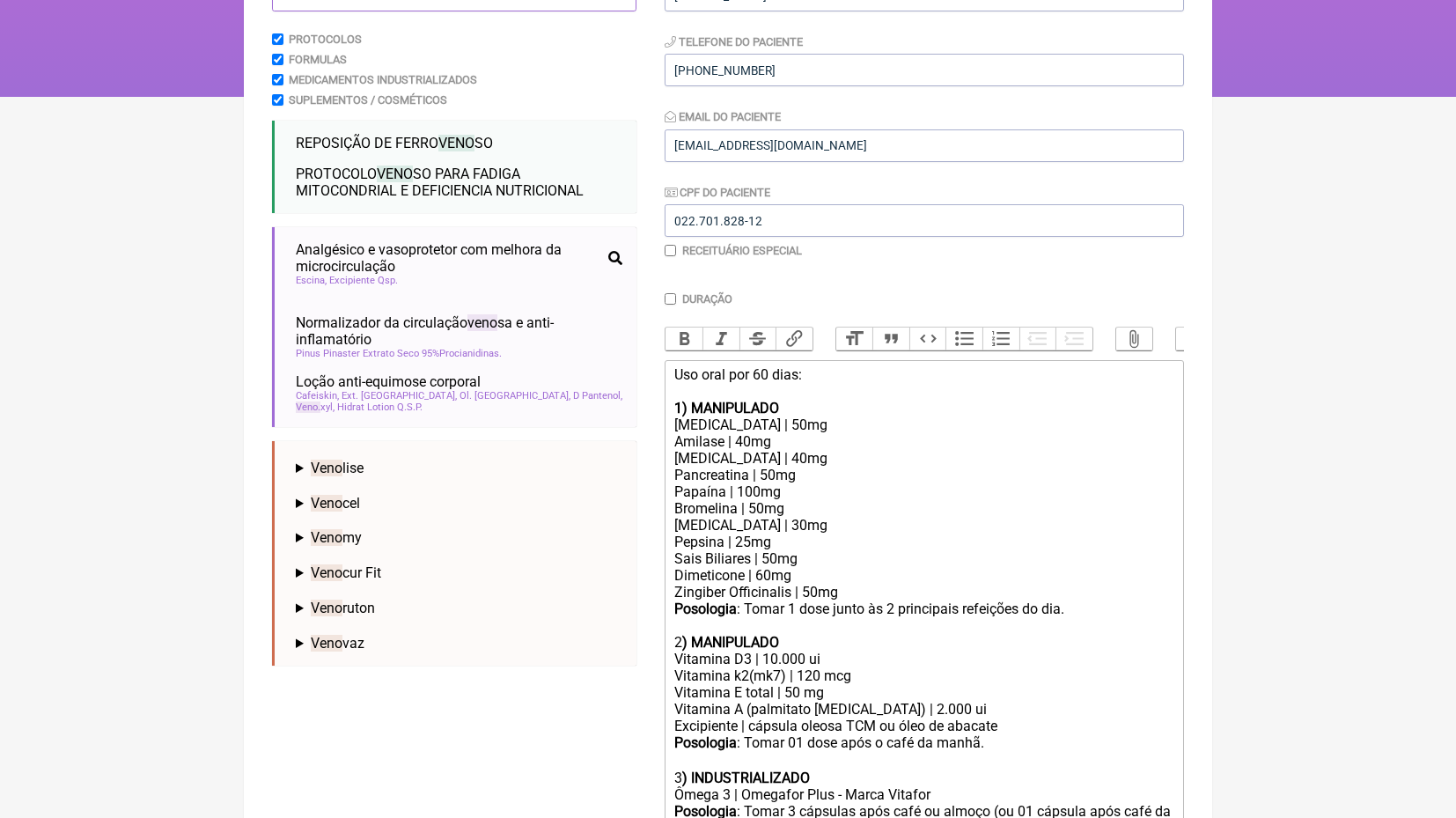
type input "veno"
click at [840, 600] on div "Posologia : Tomar 1 dose junto às 2 principais refeições do dia. 2 ) MANIPULADO" at bounding box center [923, 625] width 500 height 50
type trix-editor "<div>Uso oral por 60 dias:<br><br><strong>1) MANIPULADO</strong></div><div>Prot…"
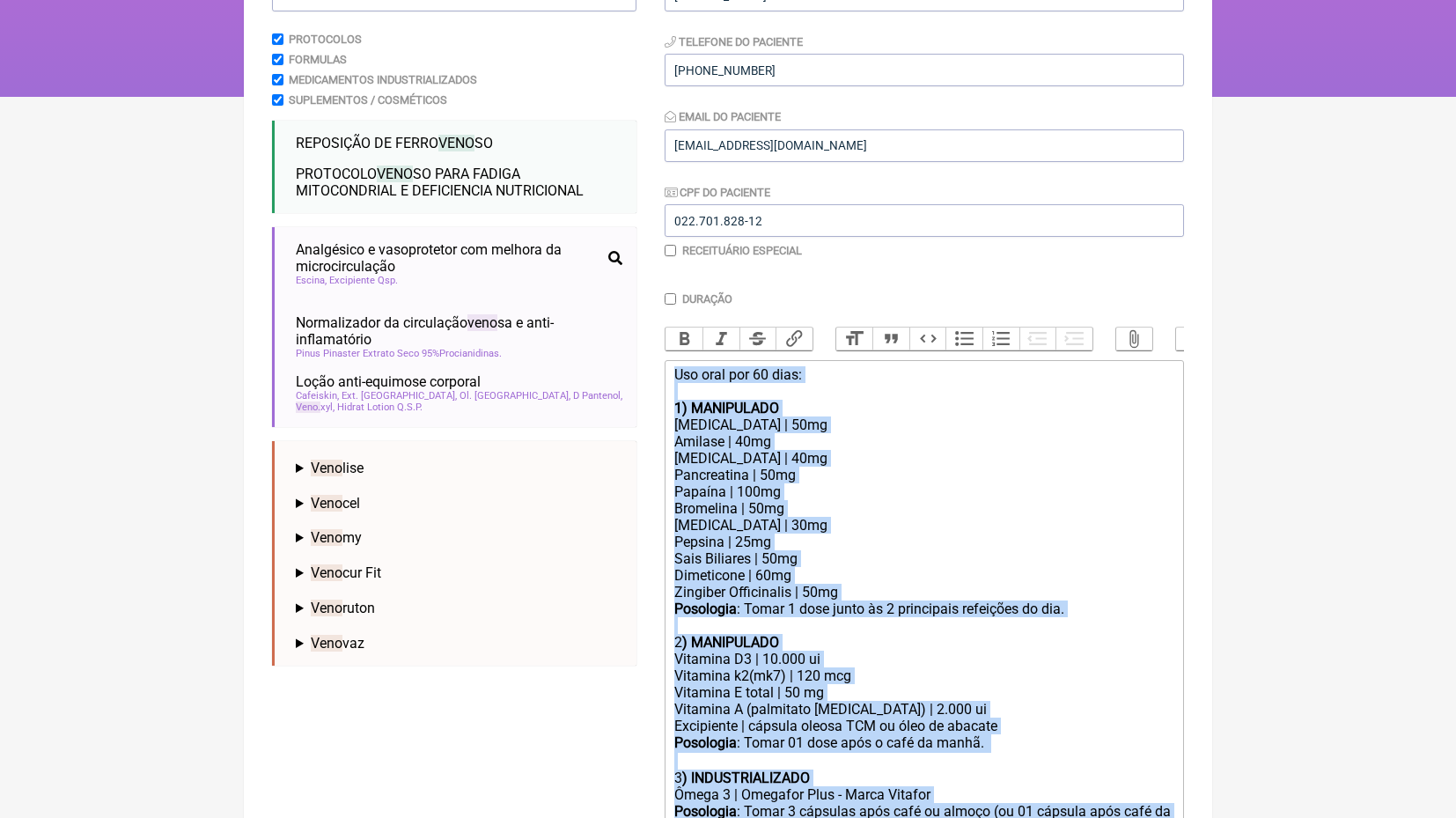
scroll to position [132, 0]
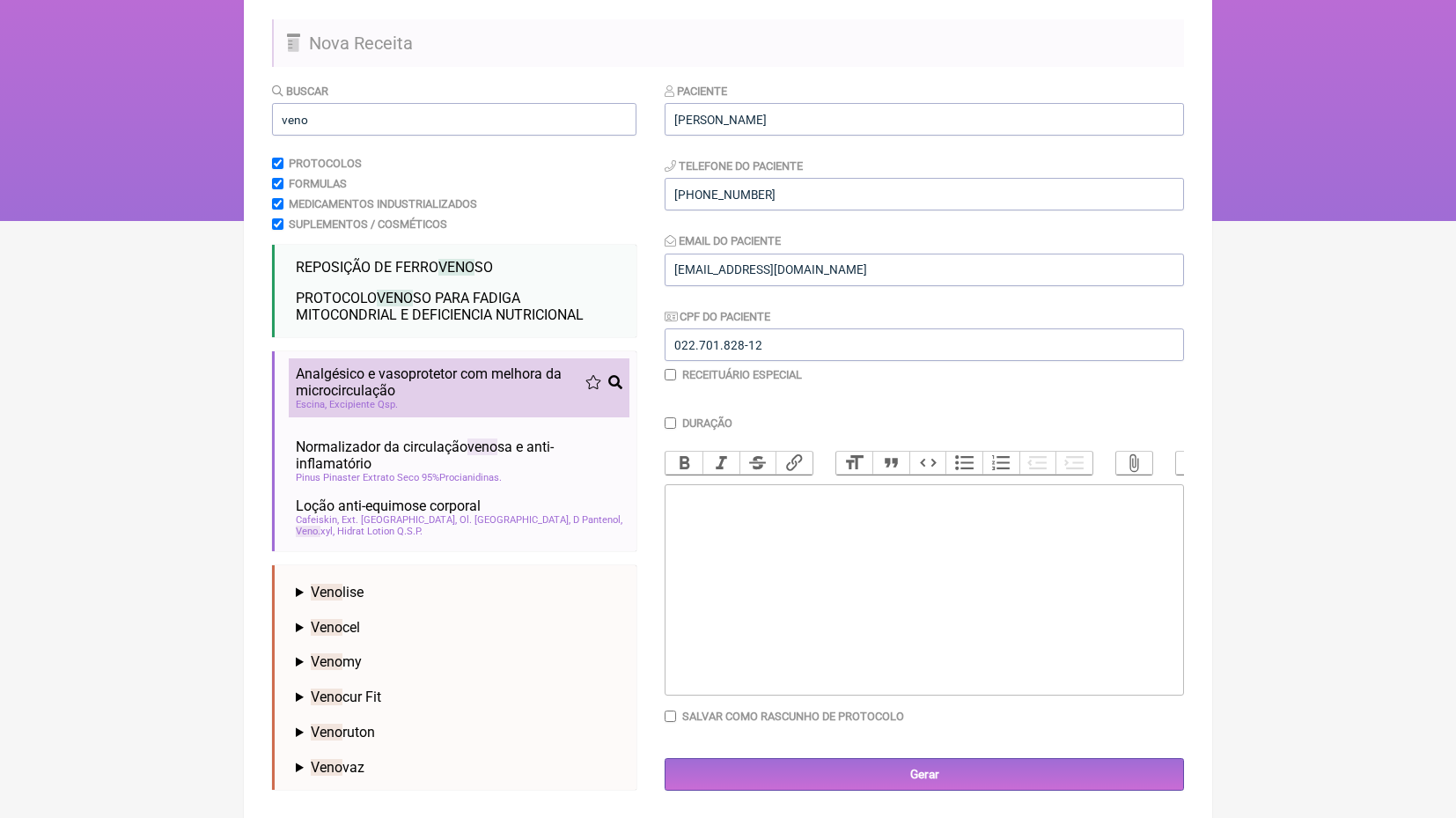
click at [418, 380] on span "Analgésico e vasoprotetor com melhora da microcirculação" at bounding box center [441, 382] width 290 height 34
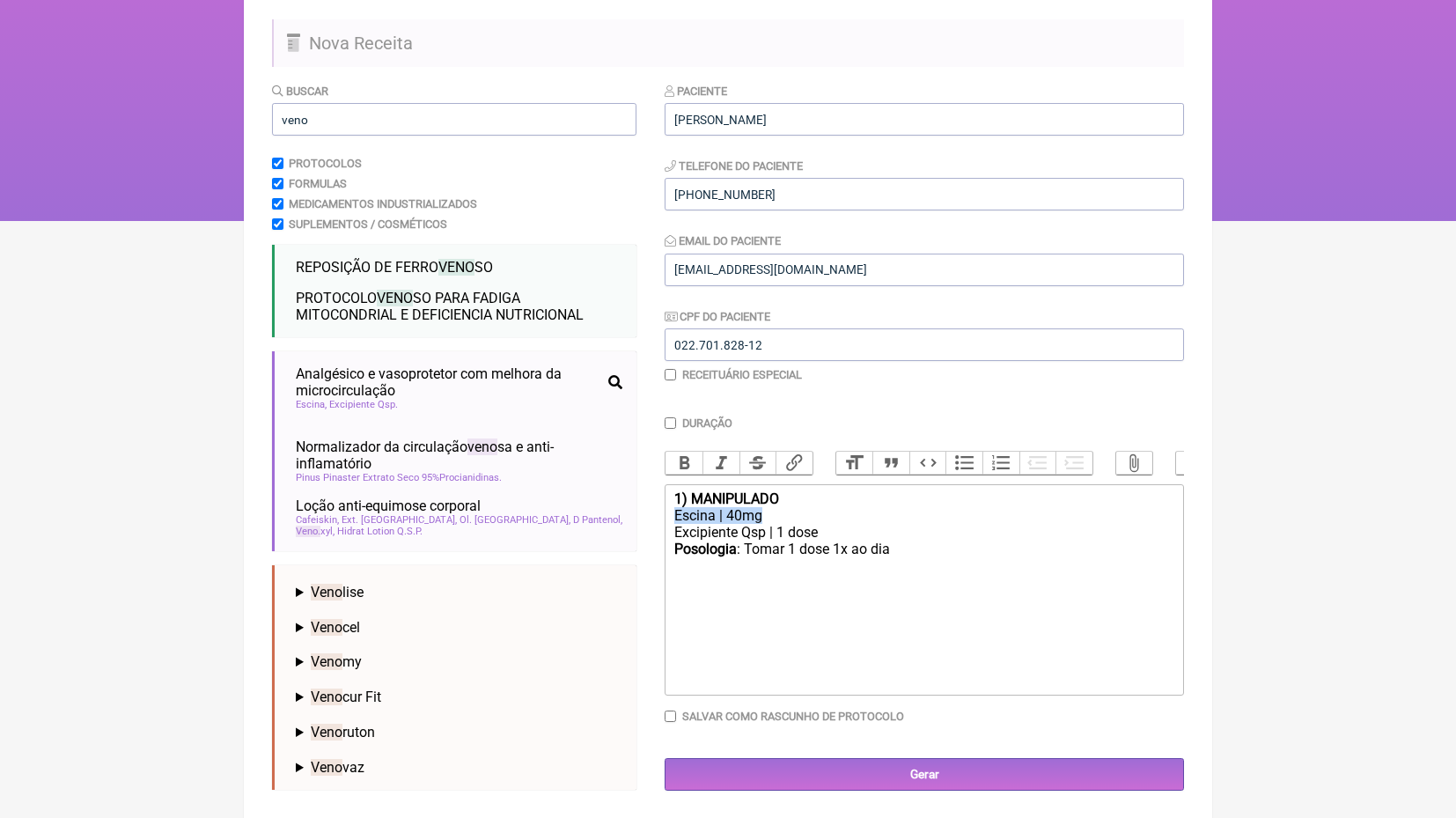
drag, startPoint x: 773, startPoint y: 514, endPoint x: 657, endPoint y: 514, distance: 116.0
click at [657, 514] on form "Buscar veno Protocolos Formulas Medicamentos Industrializados Suplementos / Cos…" at bounding box center [728, 443] width 912 height 722
type trix-editor "<div><strong>1) MANIPULADO</strong></div><div>Escina | 40mg</div><div>Excipient…"
copy div "Escina | 40mg"
click at [426, 131] on input "veno" at bounding box center [454, 119] width 365 height 33
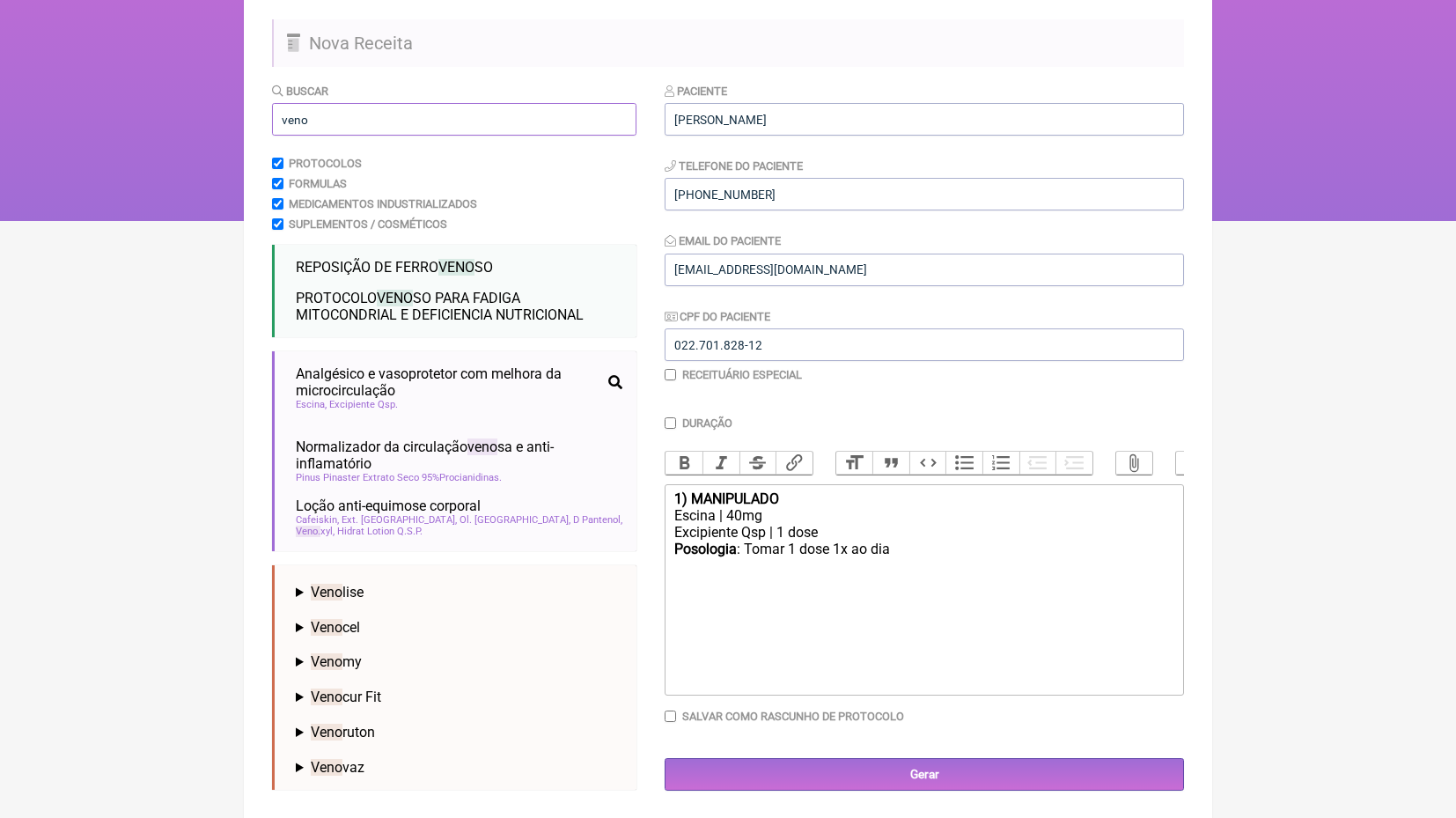
click at [426, 131] on input "veno" at bounding box center [454, 119] width 365 height 33
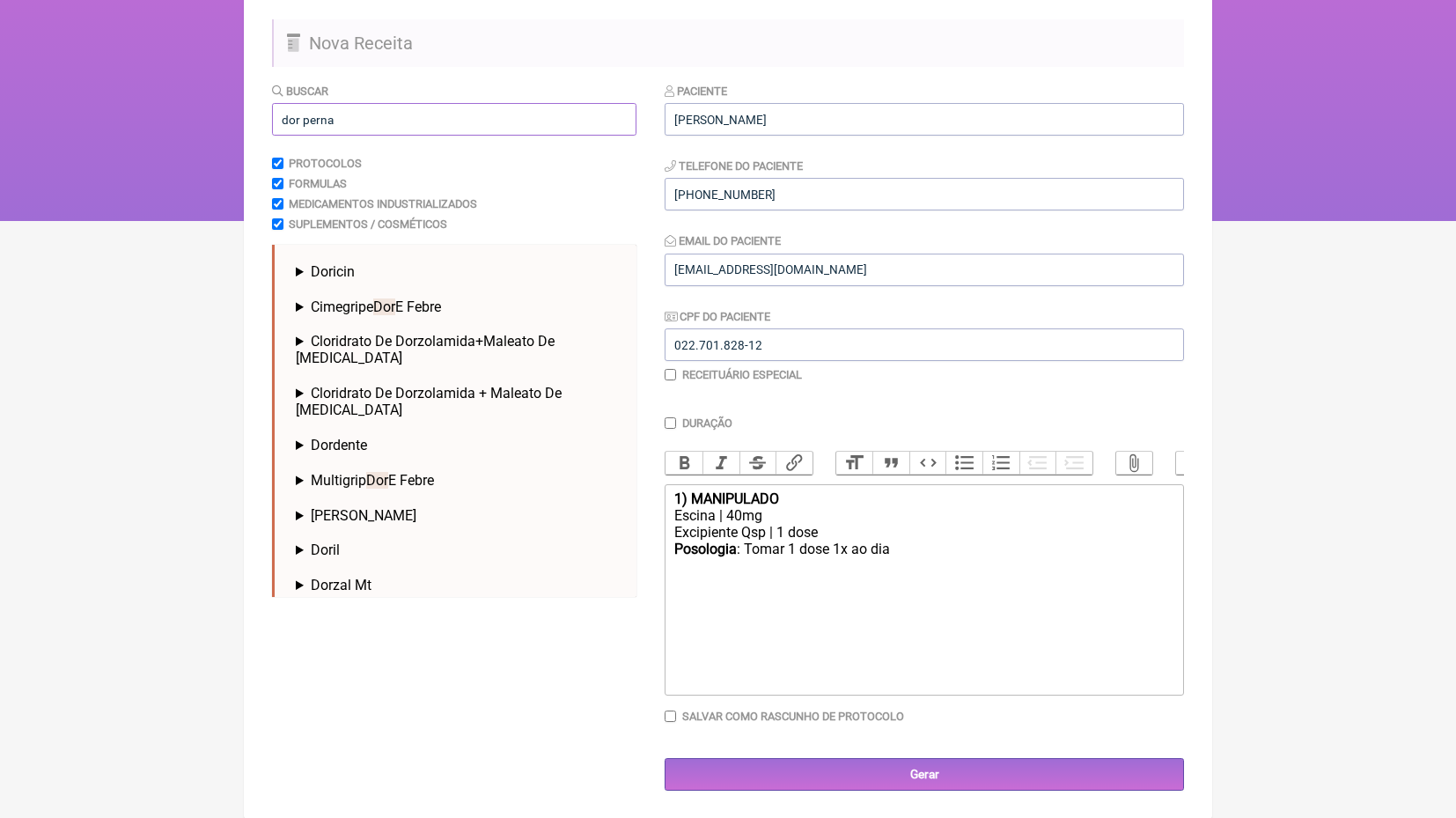
scroll to position [131, 0]
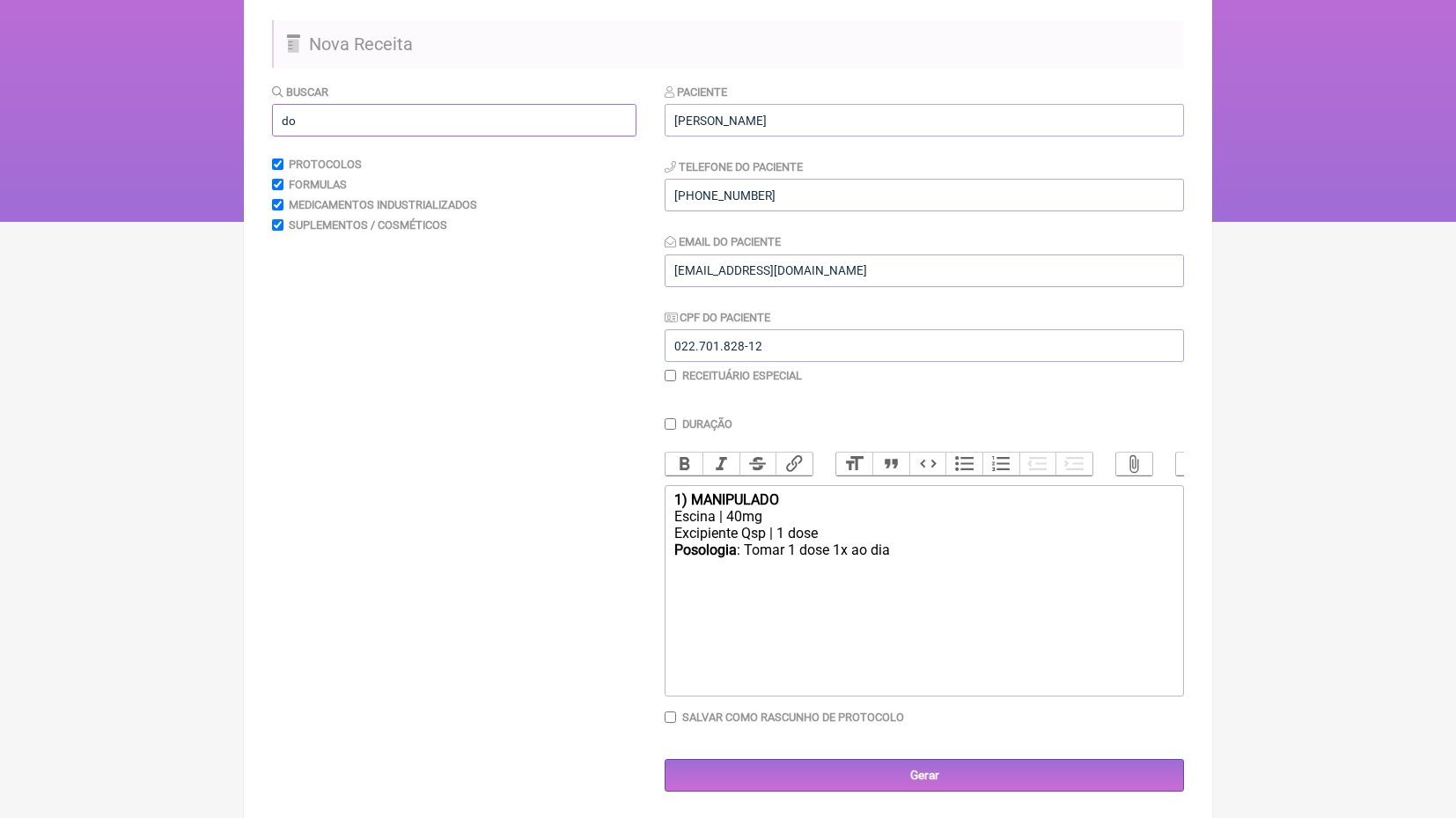
type input "d"
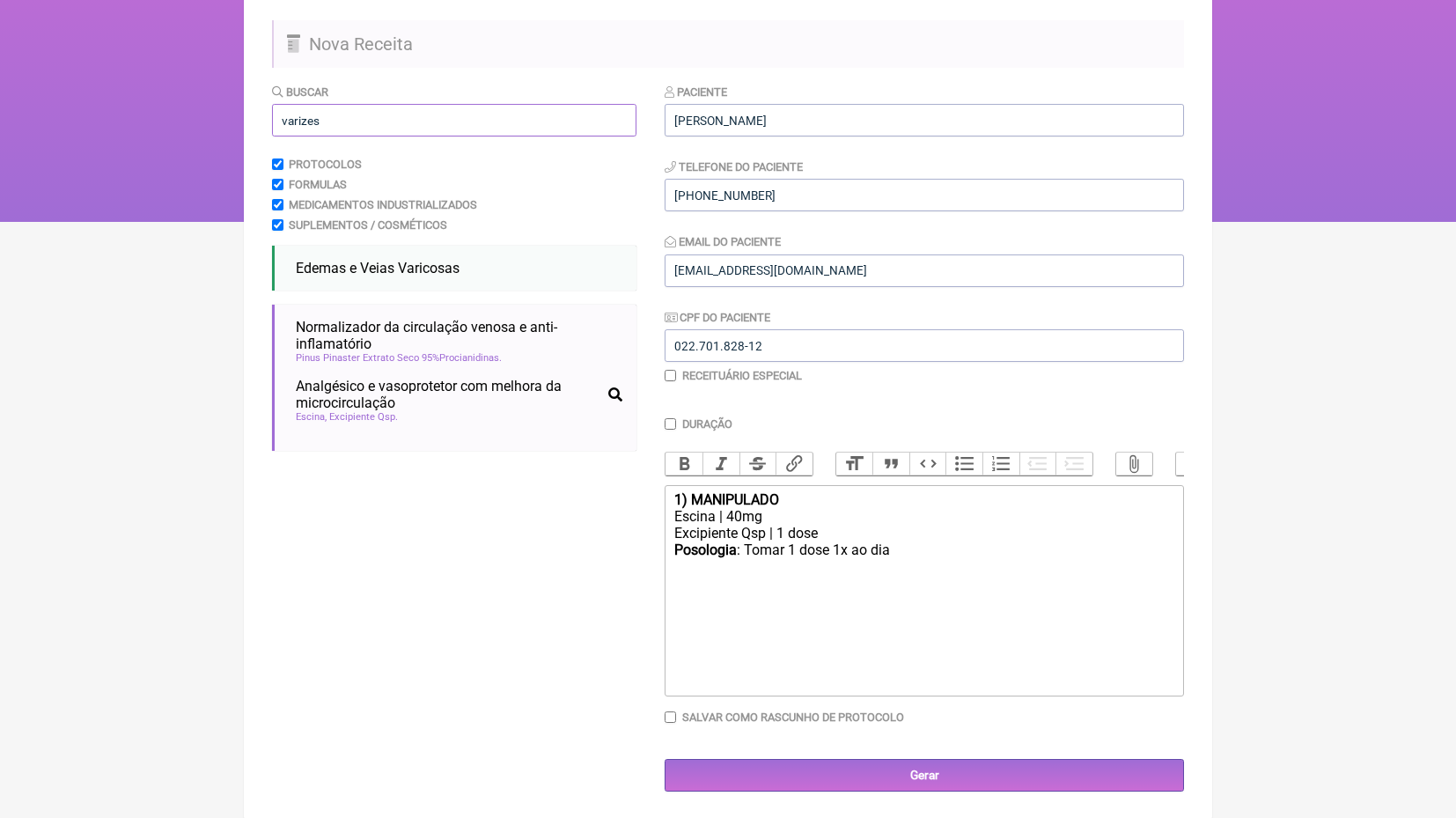
click at [406, 119] on input "varizes" at bounding box center [454, 120] width 365 height 33
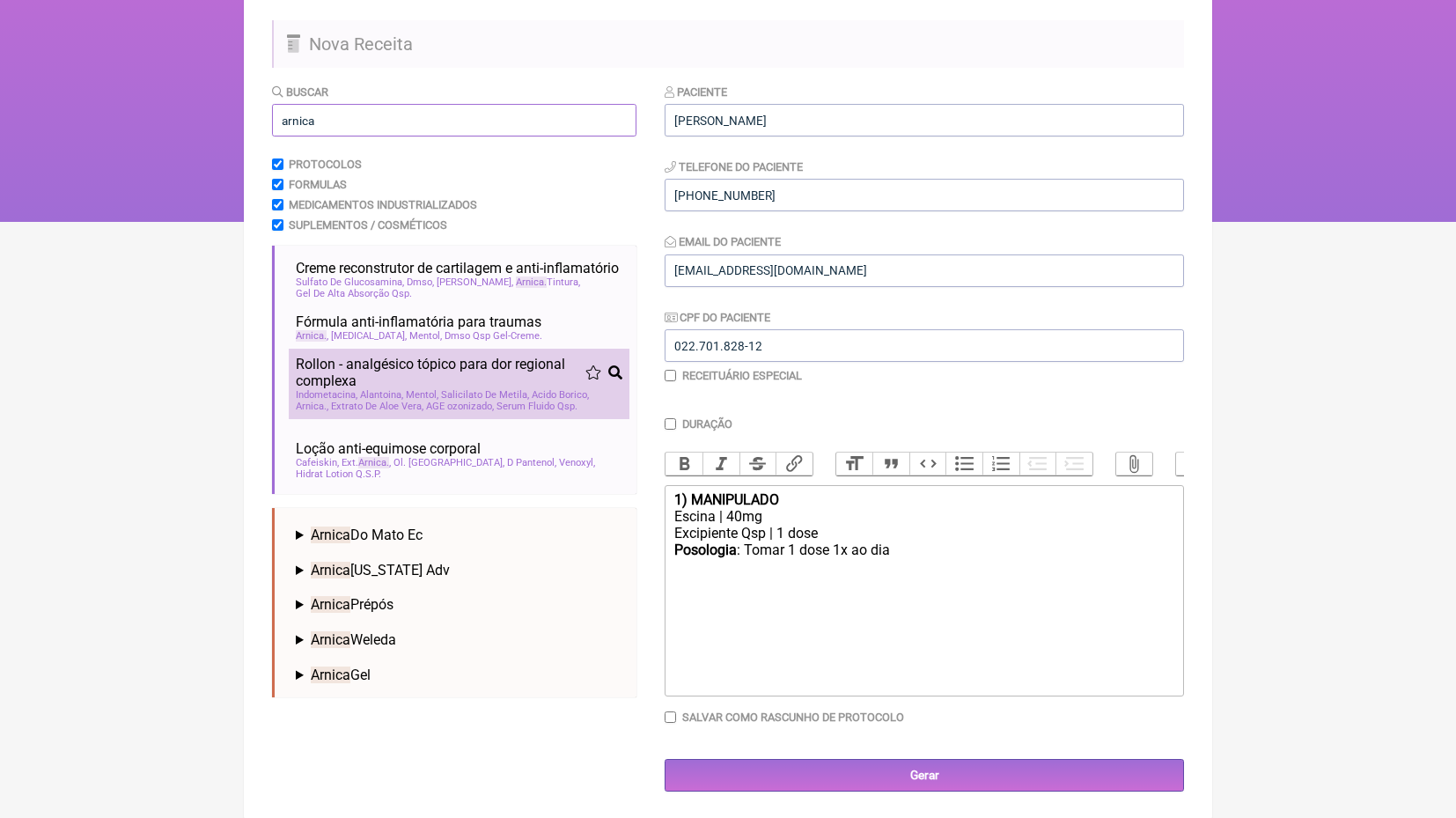
type input "arnica"
click at [454, 412] on span "AGE ozonizado" at bounding box center [460, 406] width 68 height 12
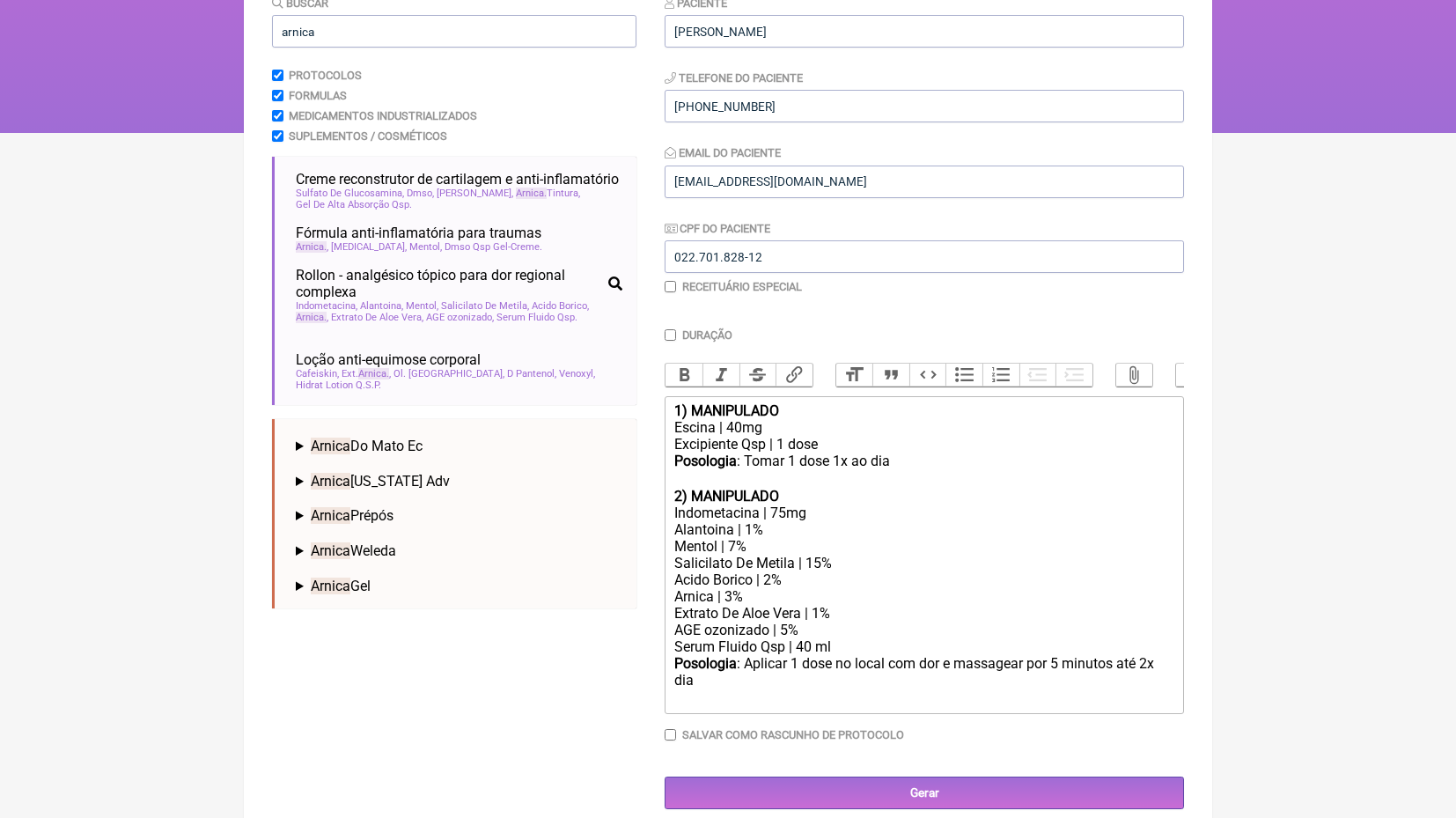
scroll to position [217, 0]
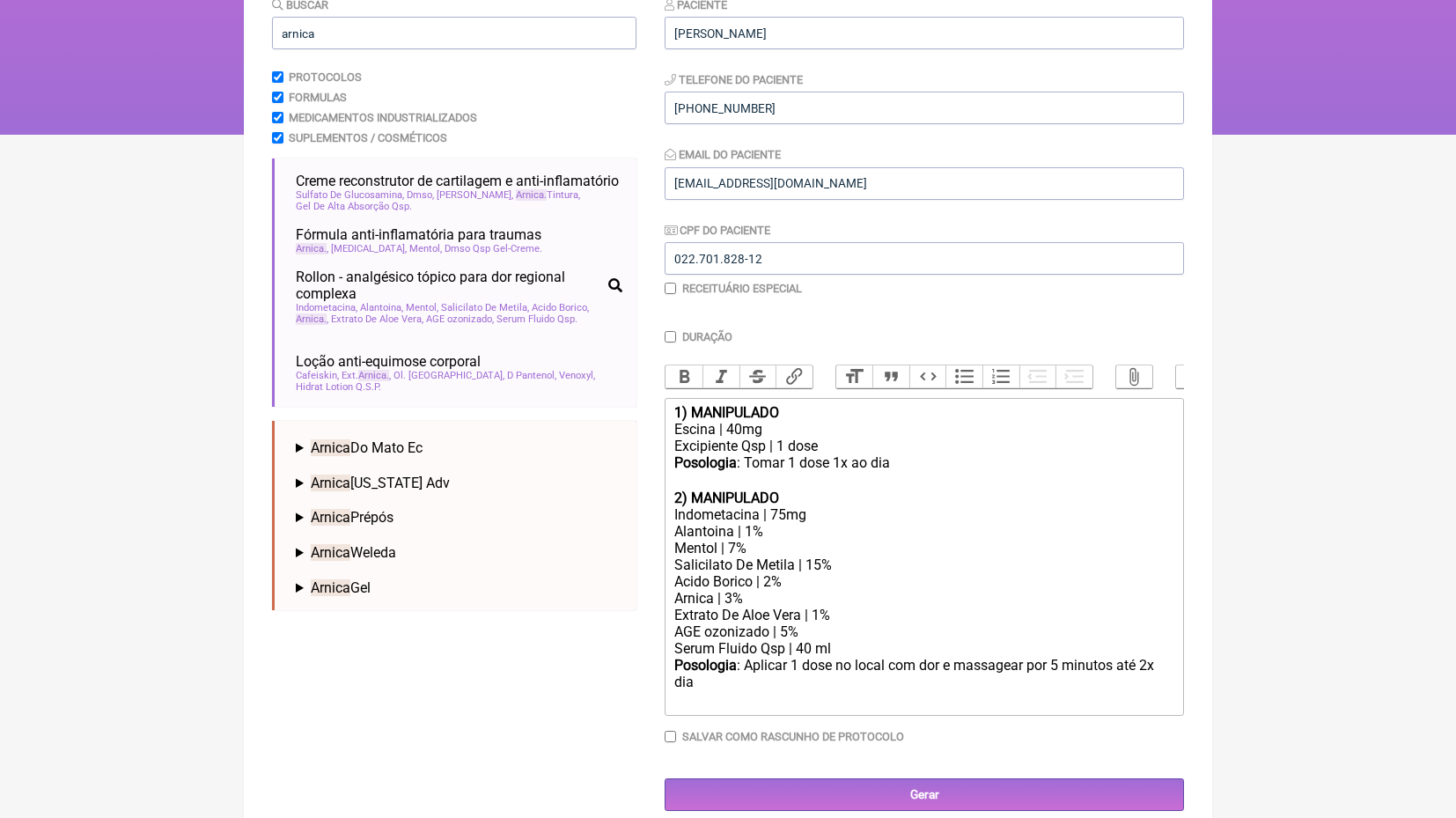
click at [927, 461] on div "Posologia : Tomar 1 dose 1x ao dia ㅤ" at bounding box center [923, 471] width 500 height 36
click at [671, 332] on input "Duração" at bounding box center [670, 337] width 12 height 12
checkbox input "true"
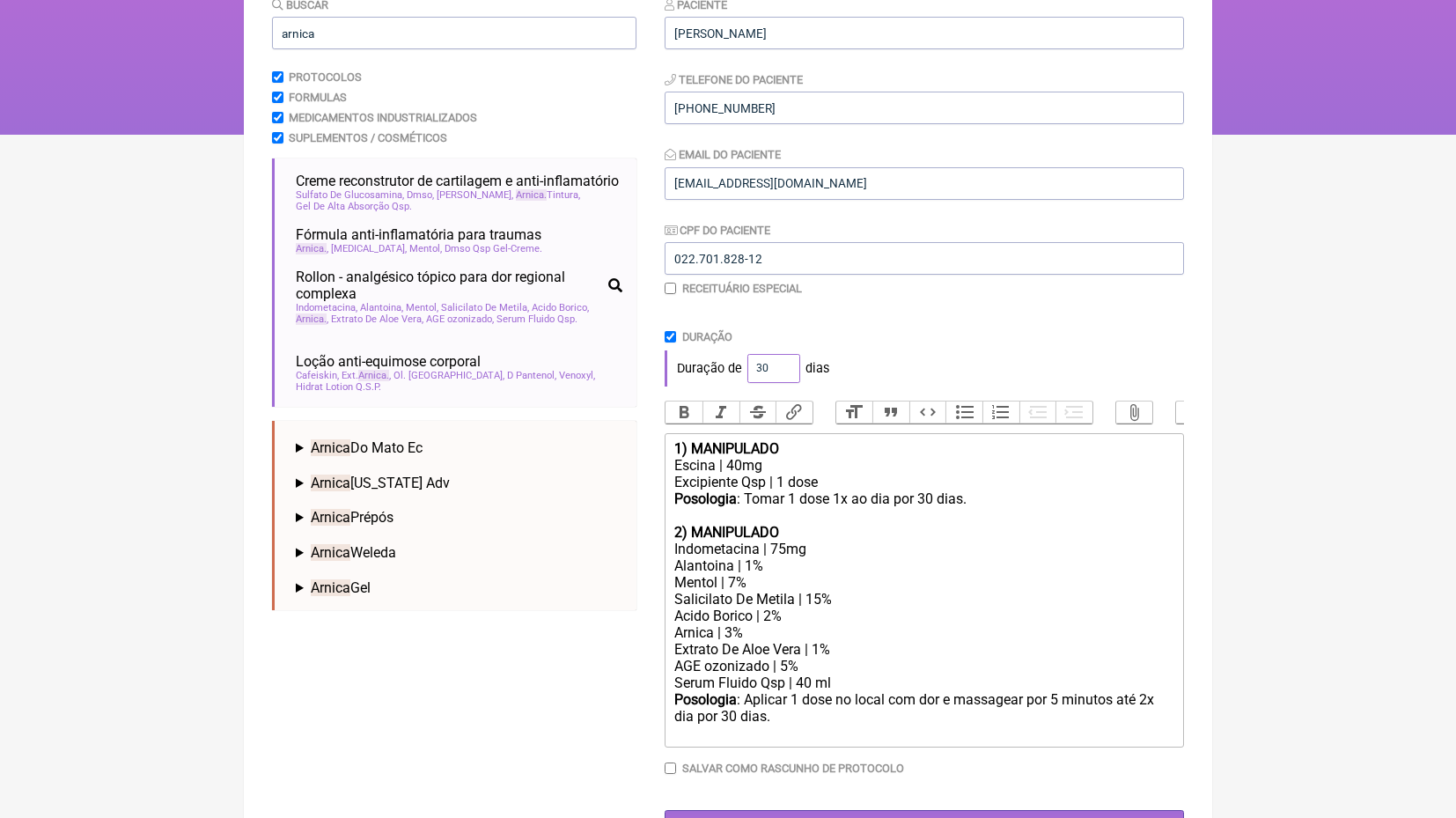
click at [768, 372] on input "30" at bounding box center [773, 369] width 53 height 29
click at [902, 355] on div "Duração de 30 dias" at bounding box center [923, 368] width 519 height 36
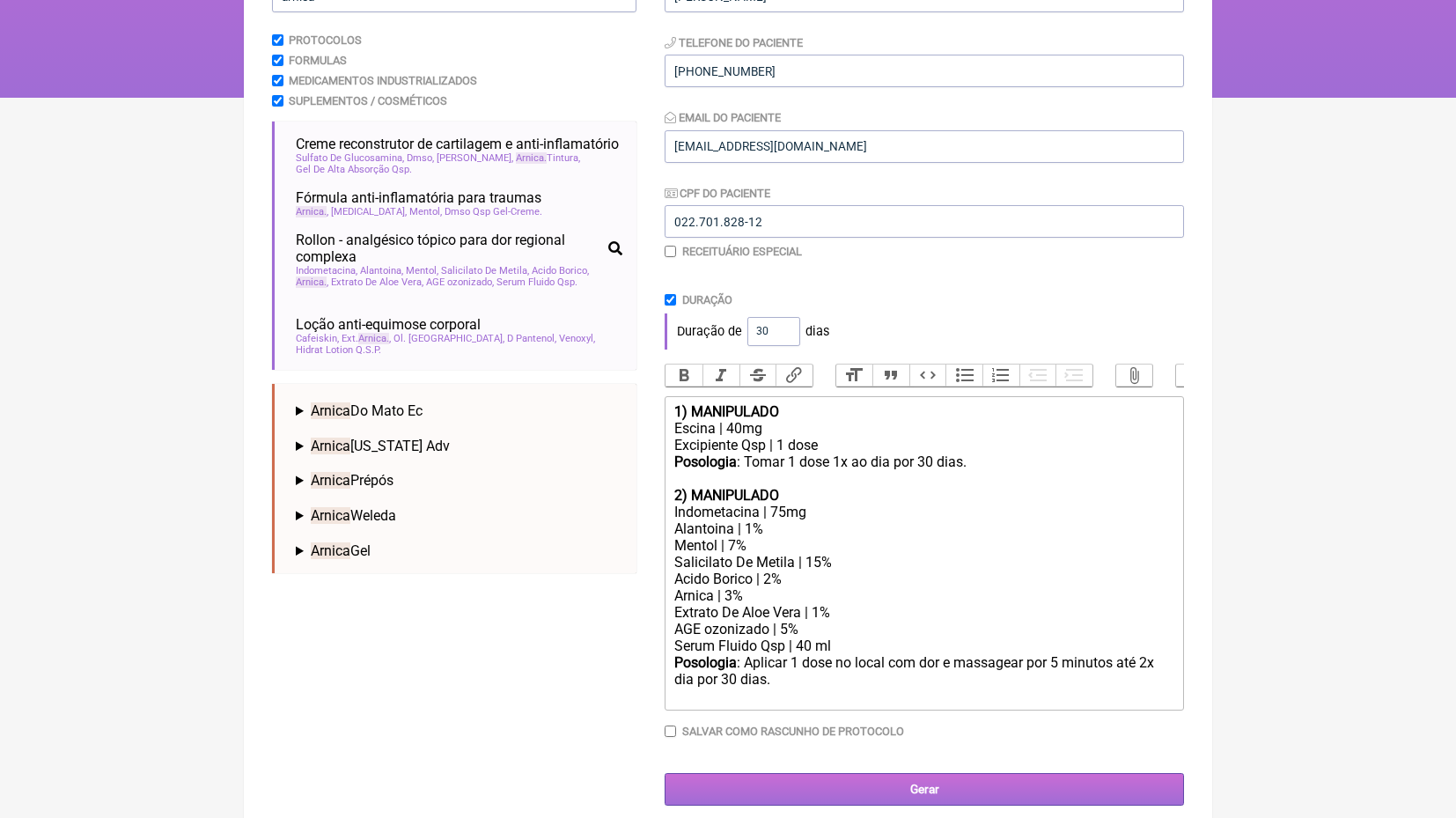
scroll to position [253, 0]
click at [962, 774] on input "Gerar" at bounding box center [923, 790] width 519 height 33
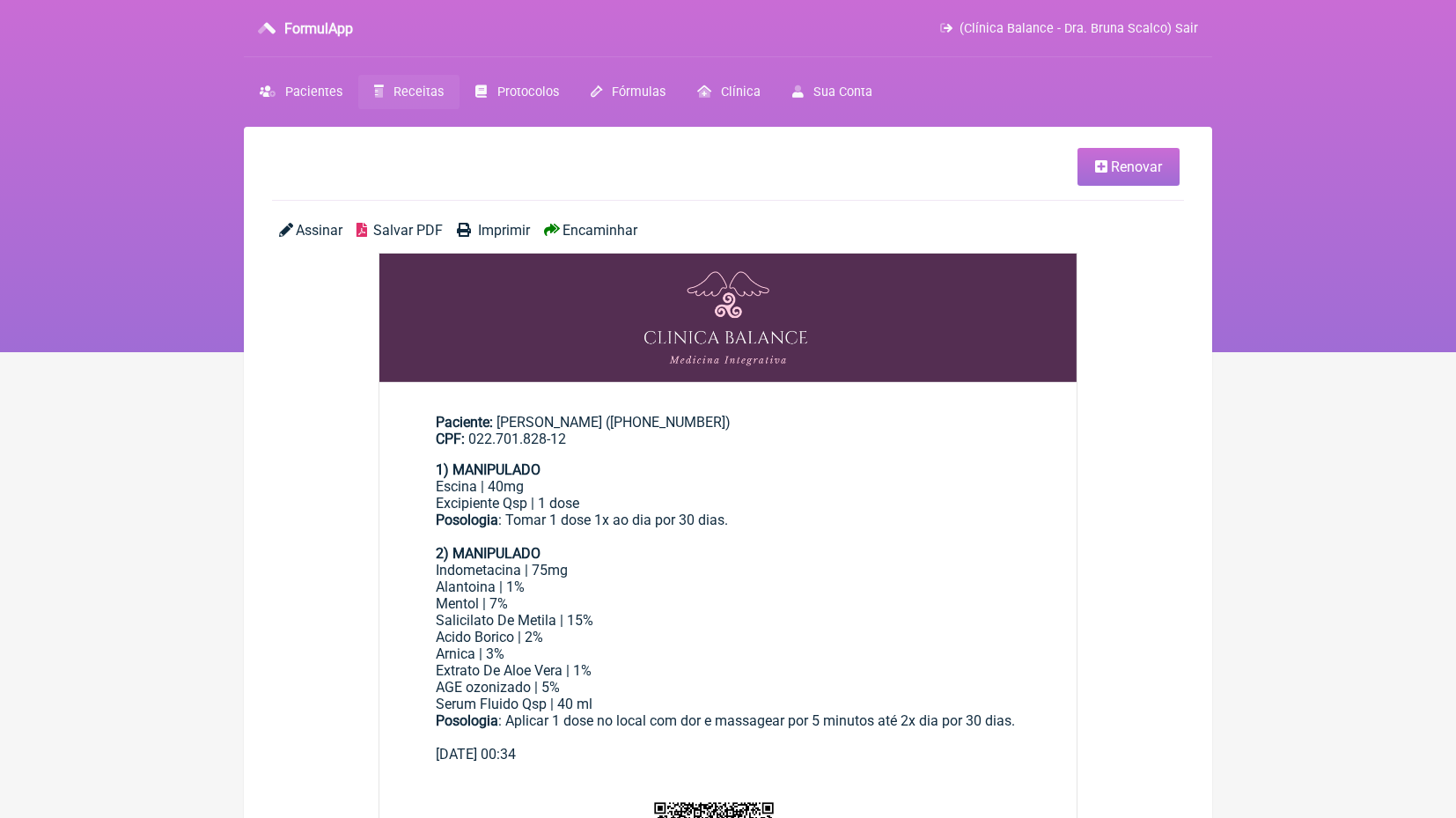
click at [618, 229] on span "Encaminhar" at bounding box center [600, 229] width 75 height 16
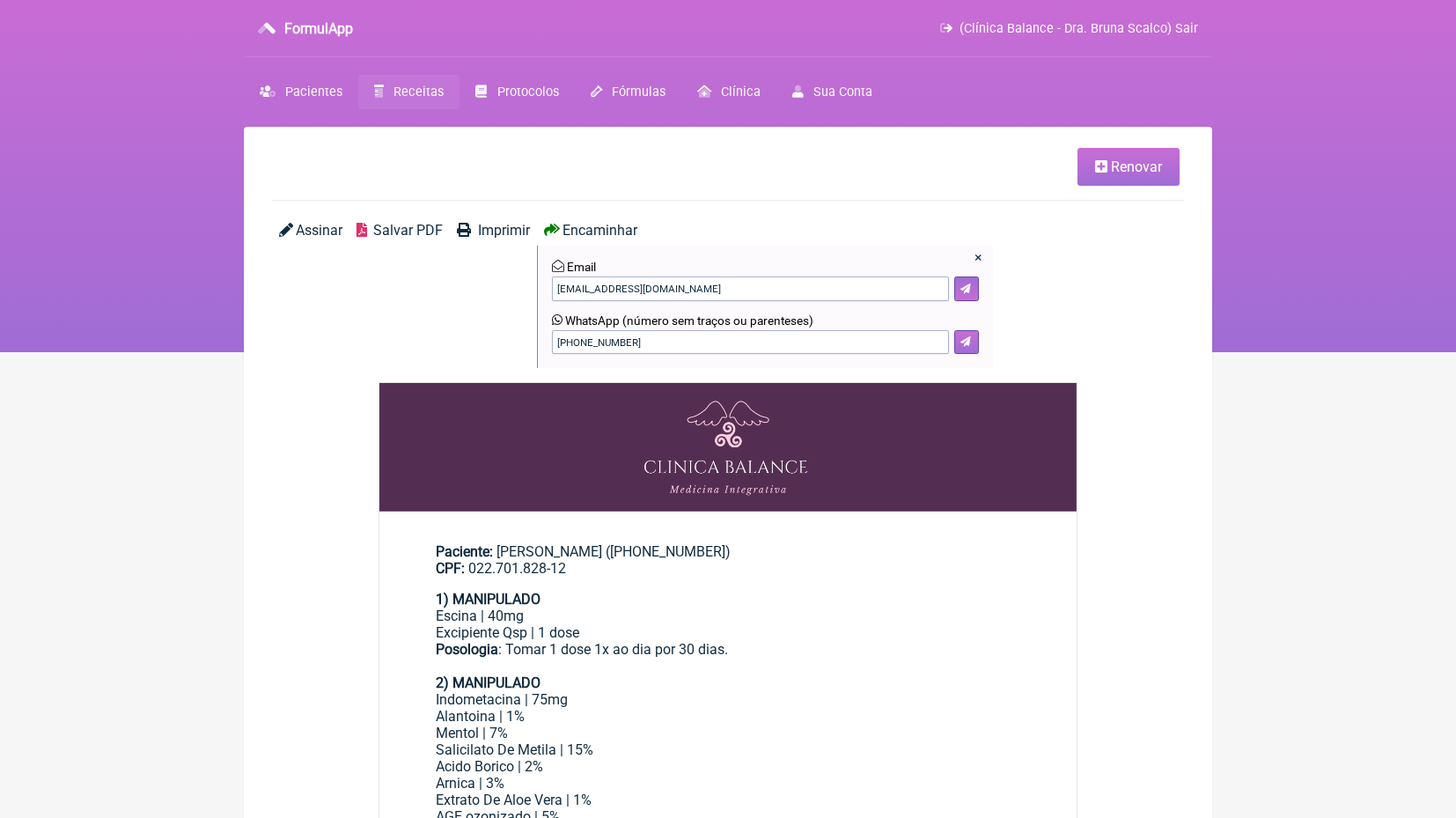
click at [977, 344] on button at bounding box center [967, 343] width 25 height 25
